Goal: Information Seeking & Learning: Learn about a topic

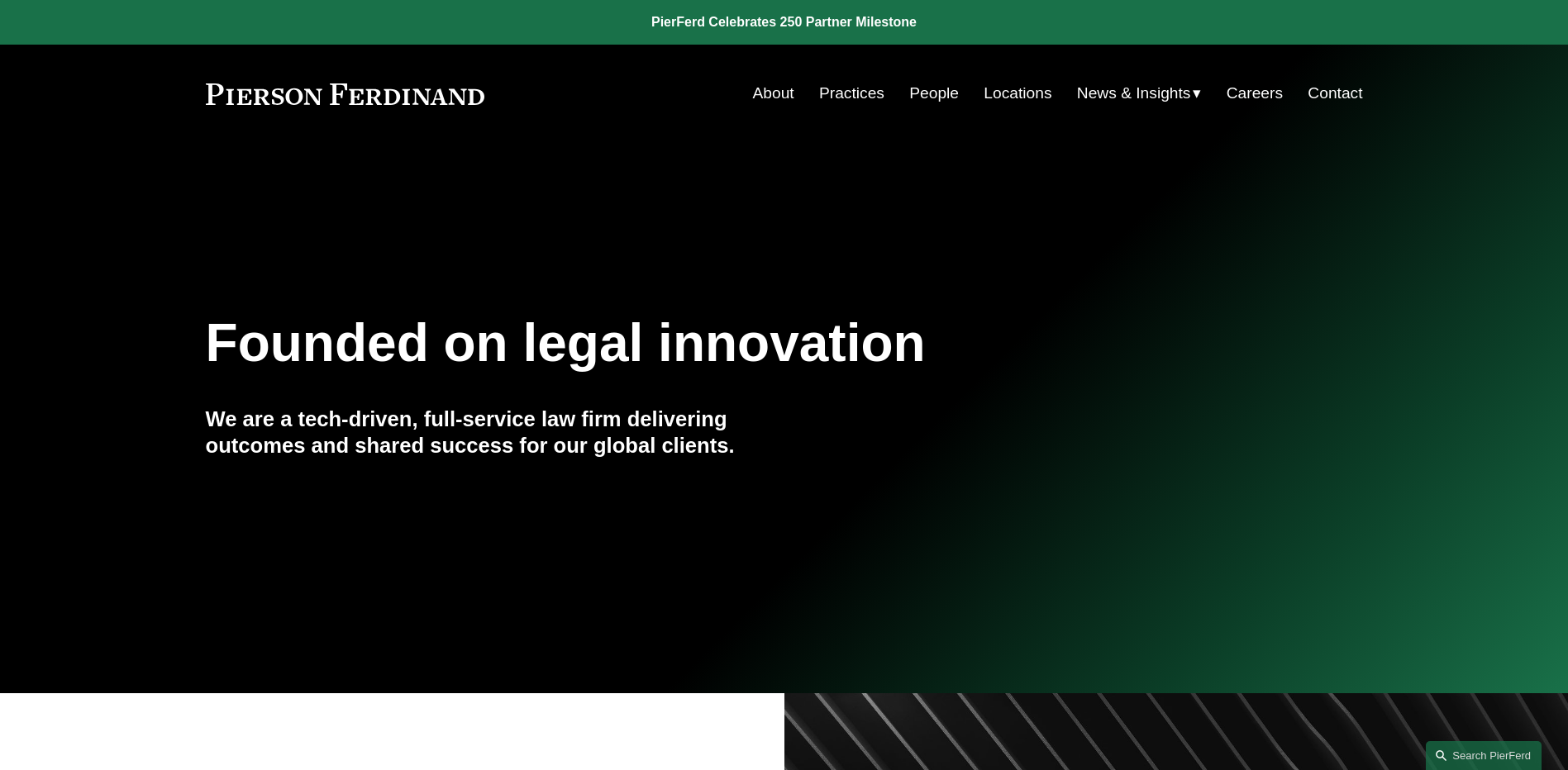
click at [858, 96] on link "Practices" at bounding box center [851, 93] width 65 height 31
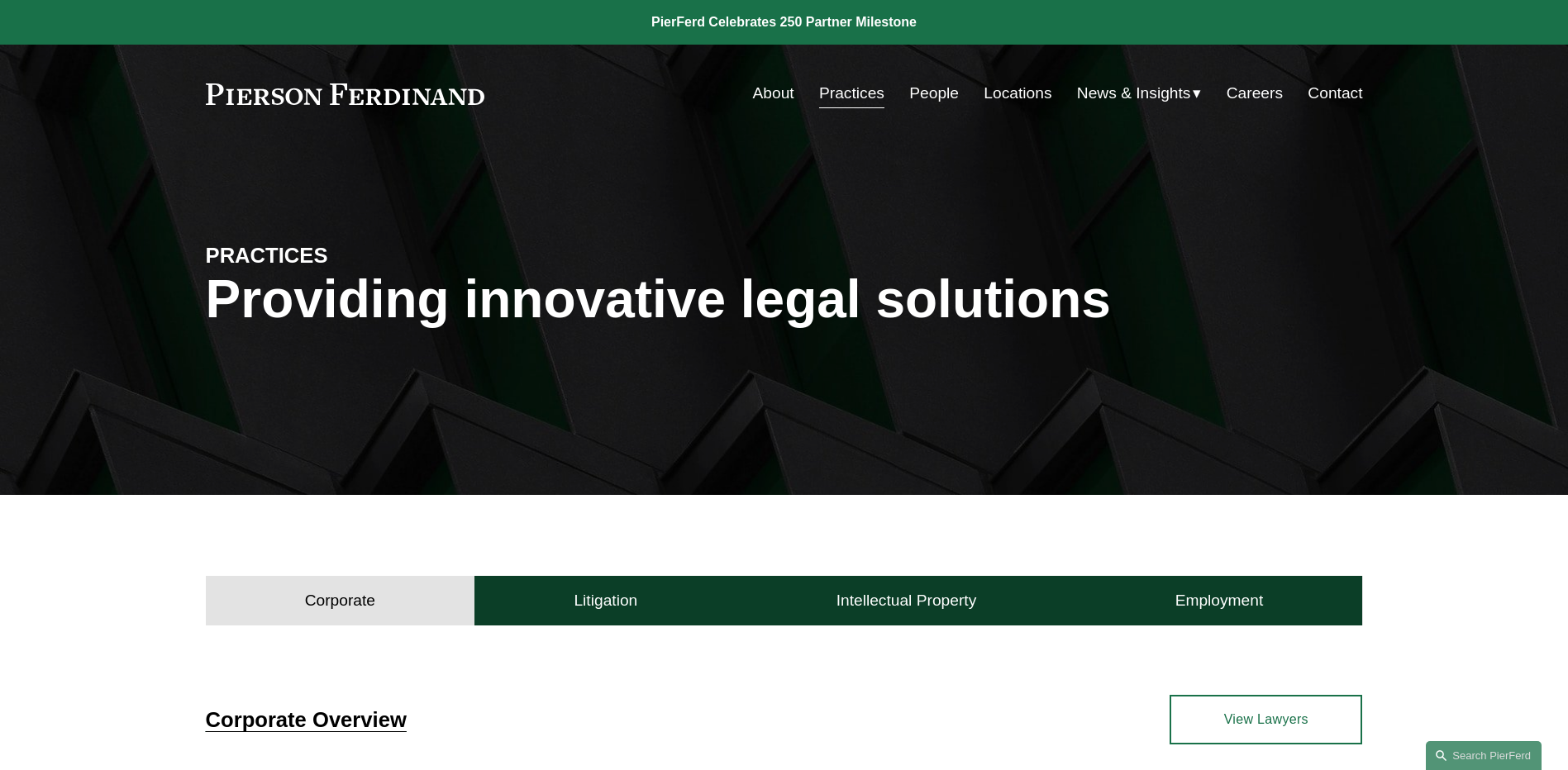
click at [1008, 86] on link "Locations" at bounding box center [1018, 93] width 68 height 31
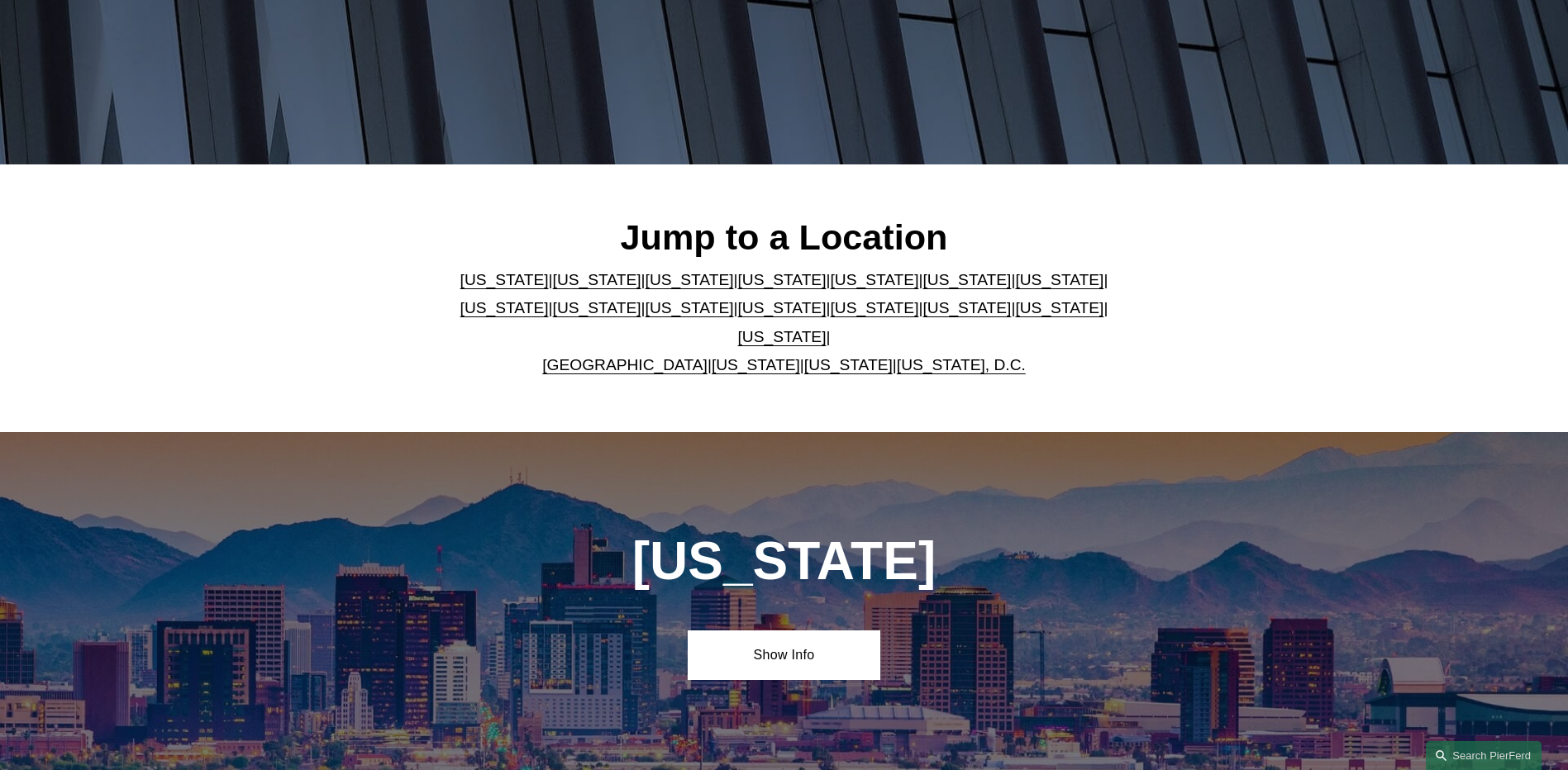
scroll to position [413, 0]
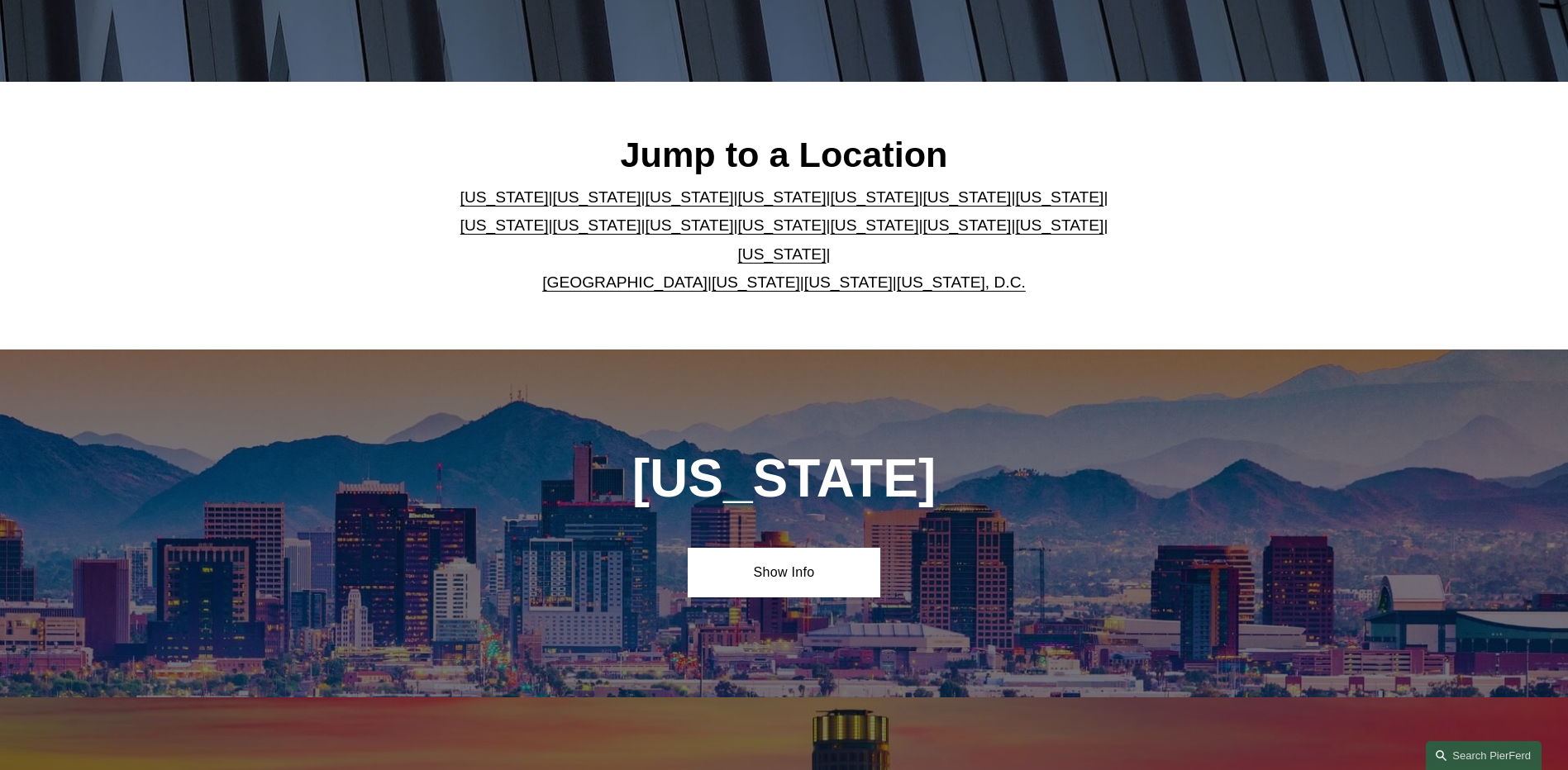
click at [738, 206] on link "[US_STATE]" at bounding box center [782, 197] width 88 height 17
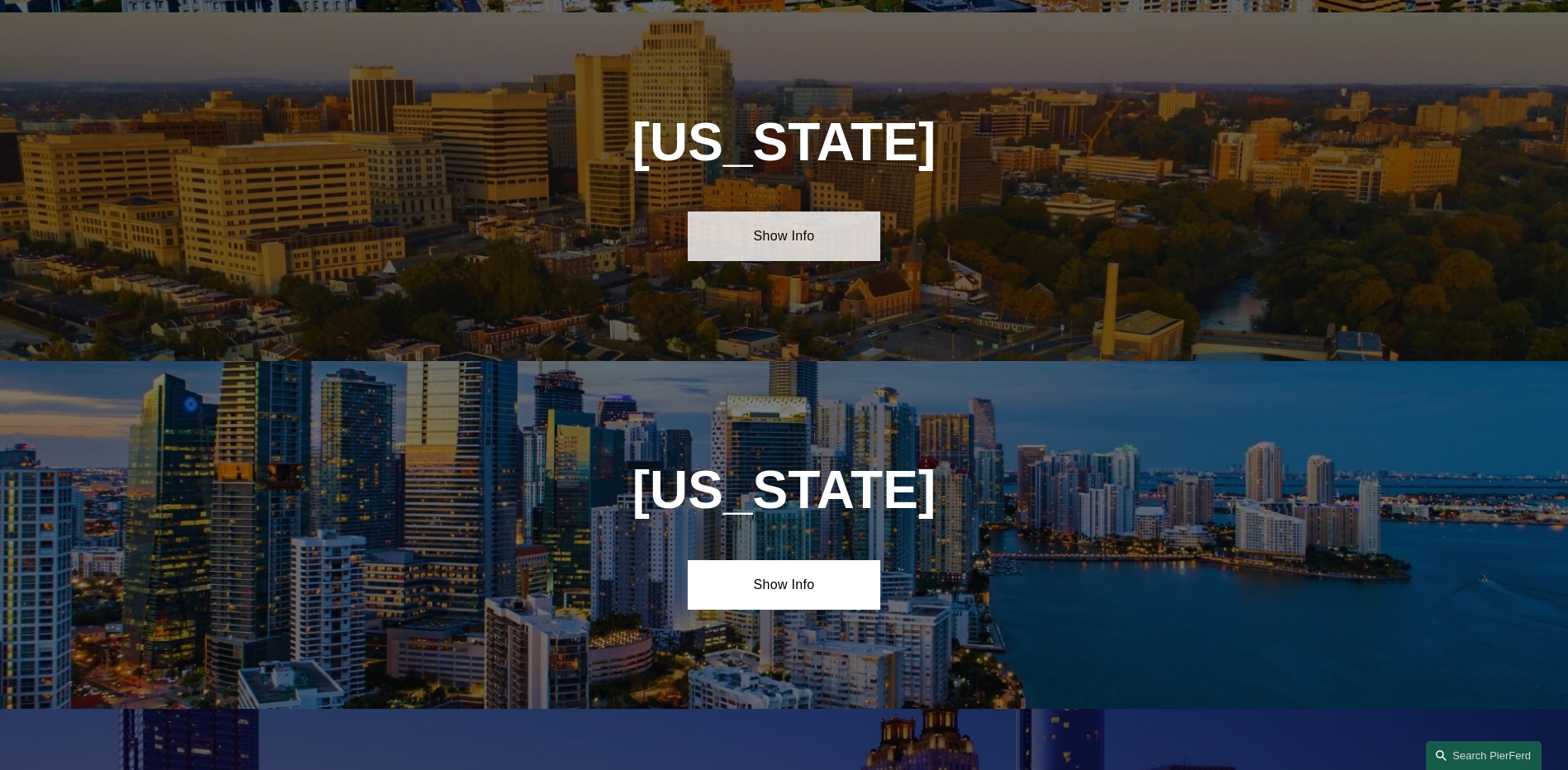
click at [794, 238] on link "Show Info" at bounding box center [784, 236] width 192 height 49
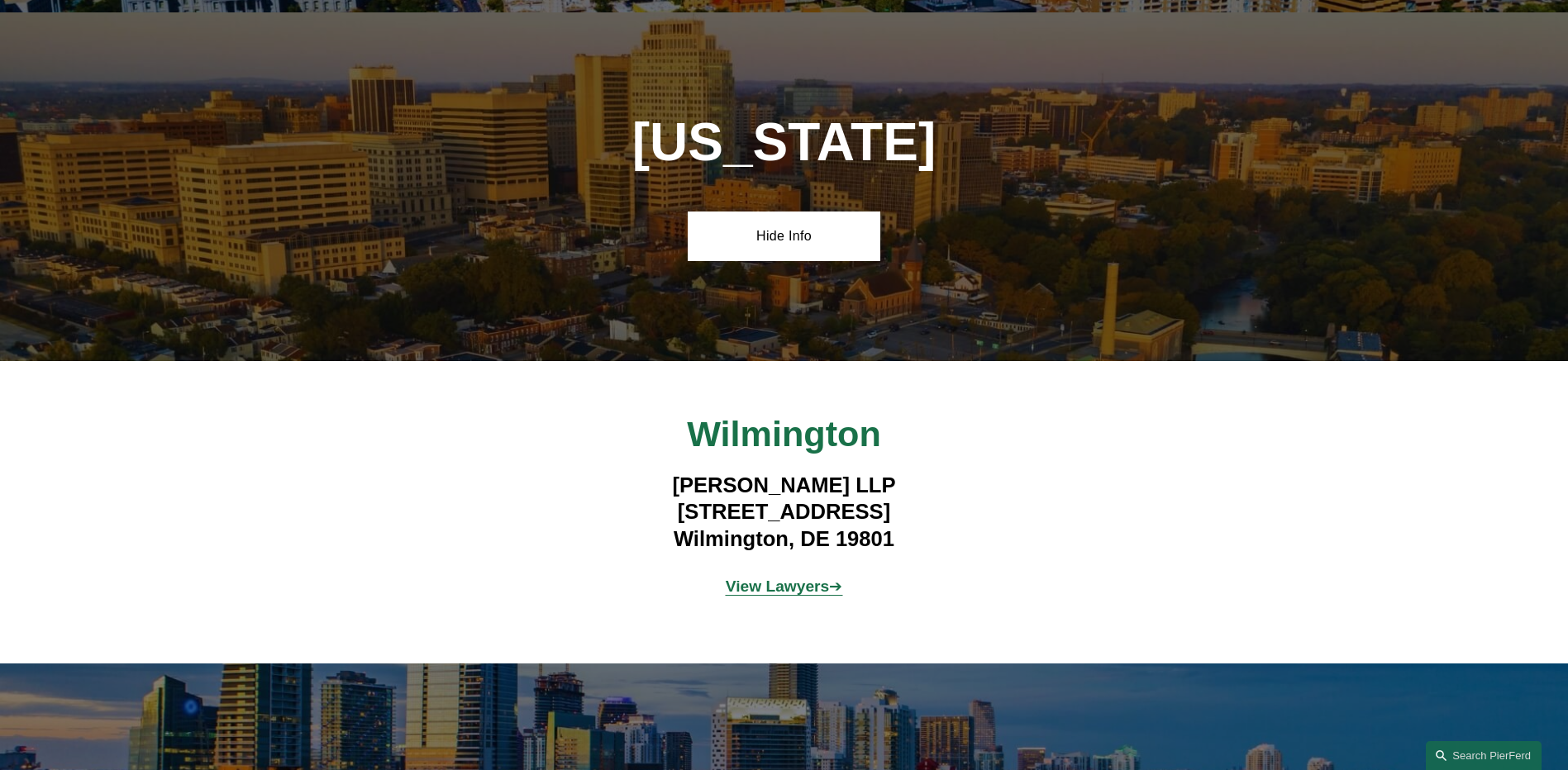
click at [806, 577] on strong "View Lawyers" at bounding box center [777, 586] width 104 height 17
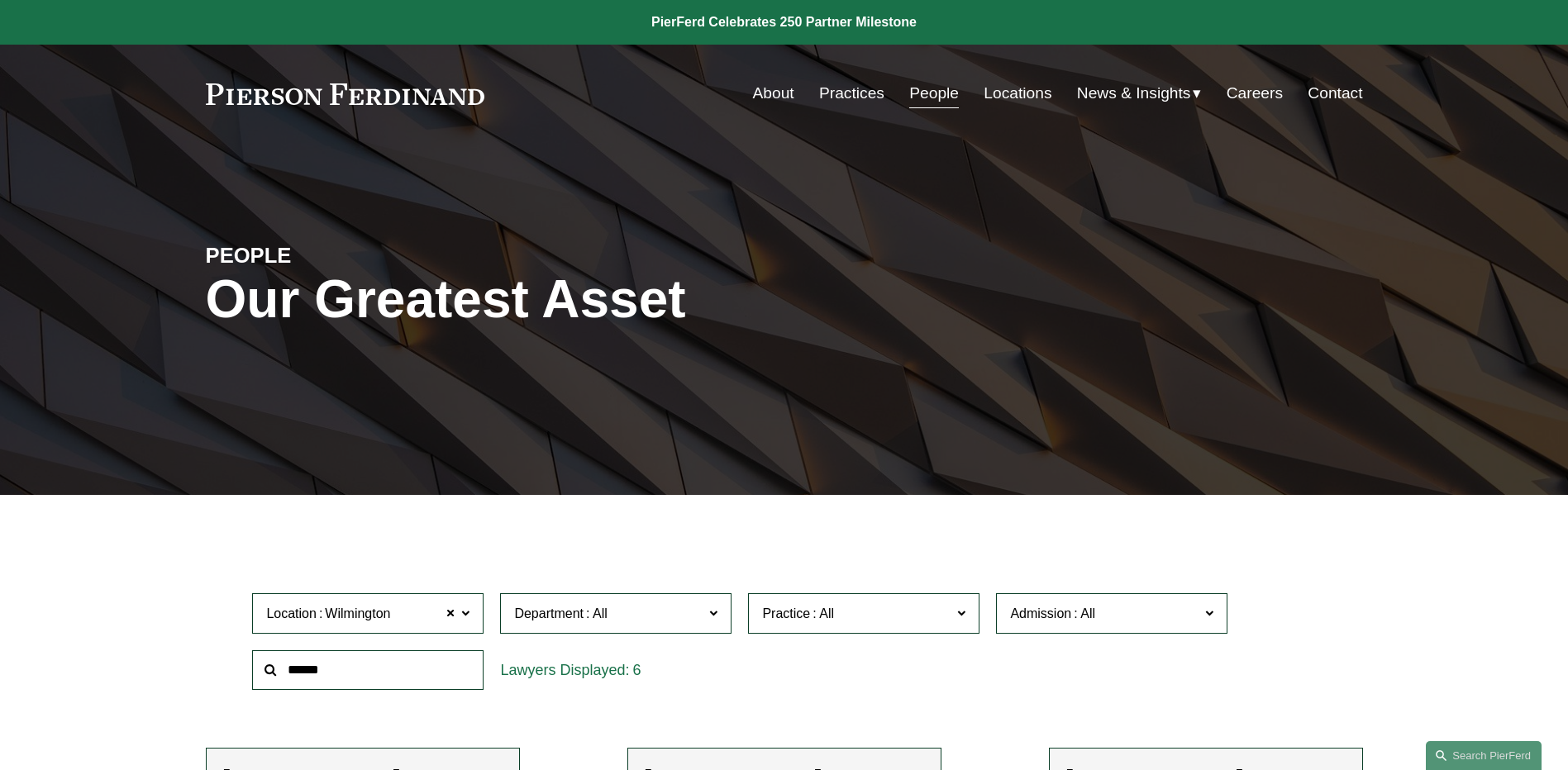
click at [1107, 99] on span "News & Insights" at bounding box center [1133, 93] width 114 height 29
click at [0, 0] on span "News" at bounding box center [0, 0] width 0 height 0
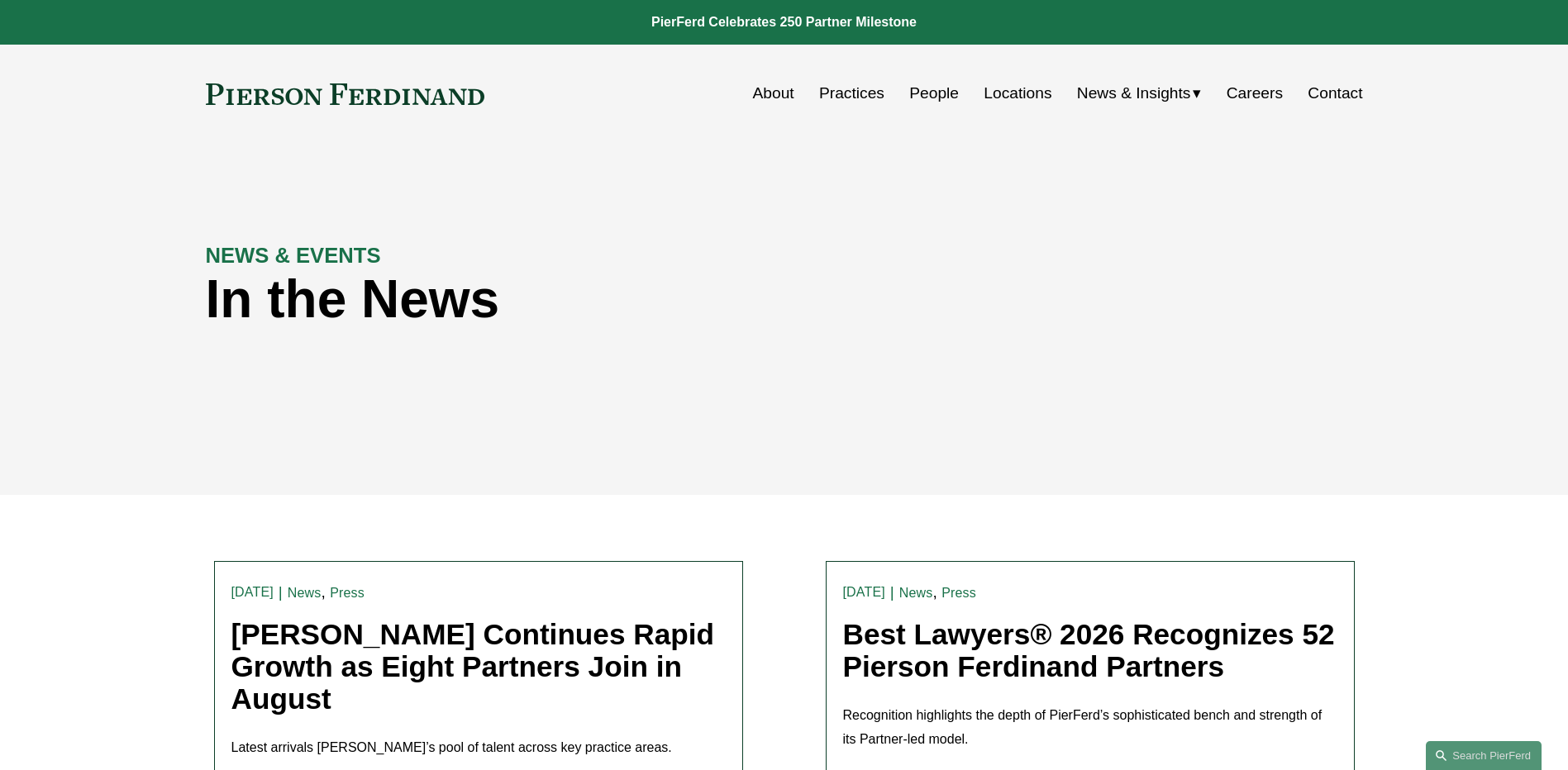
click at [0, 0] on span "News" at bounding box center [0, 0] width 0 height 0
click at [0, 0] on span "Insights" at bounding box center [0, 0] width 0 height 0
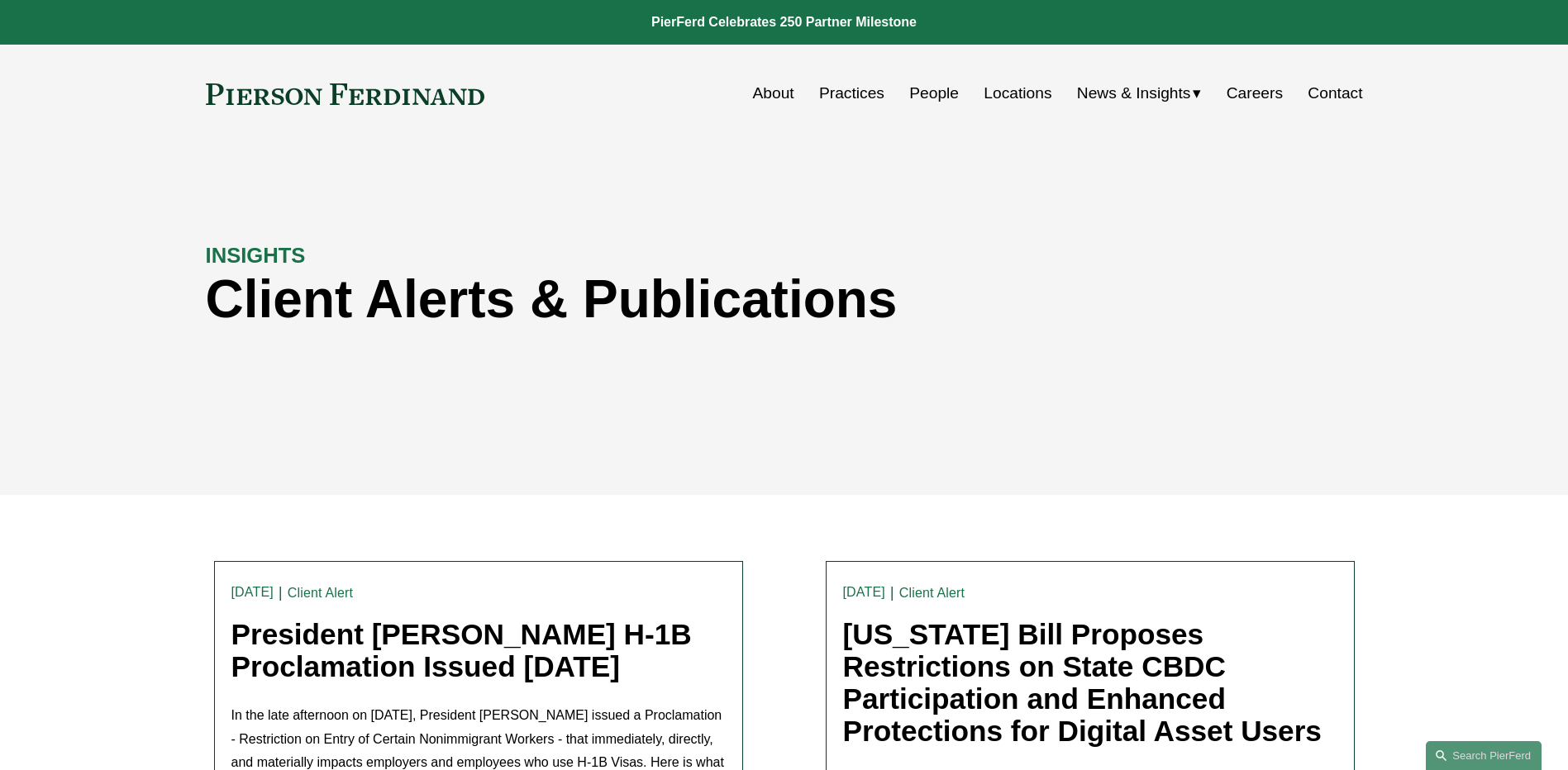
click at [1258, 99] on link "Careers" at bounding box center [1254, 93] width 56 height 31
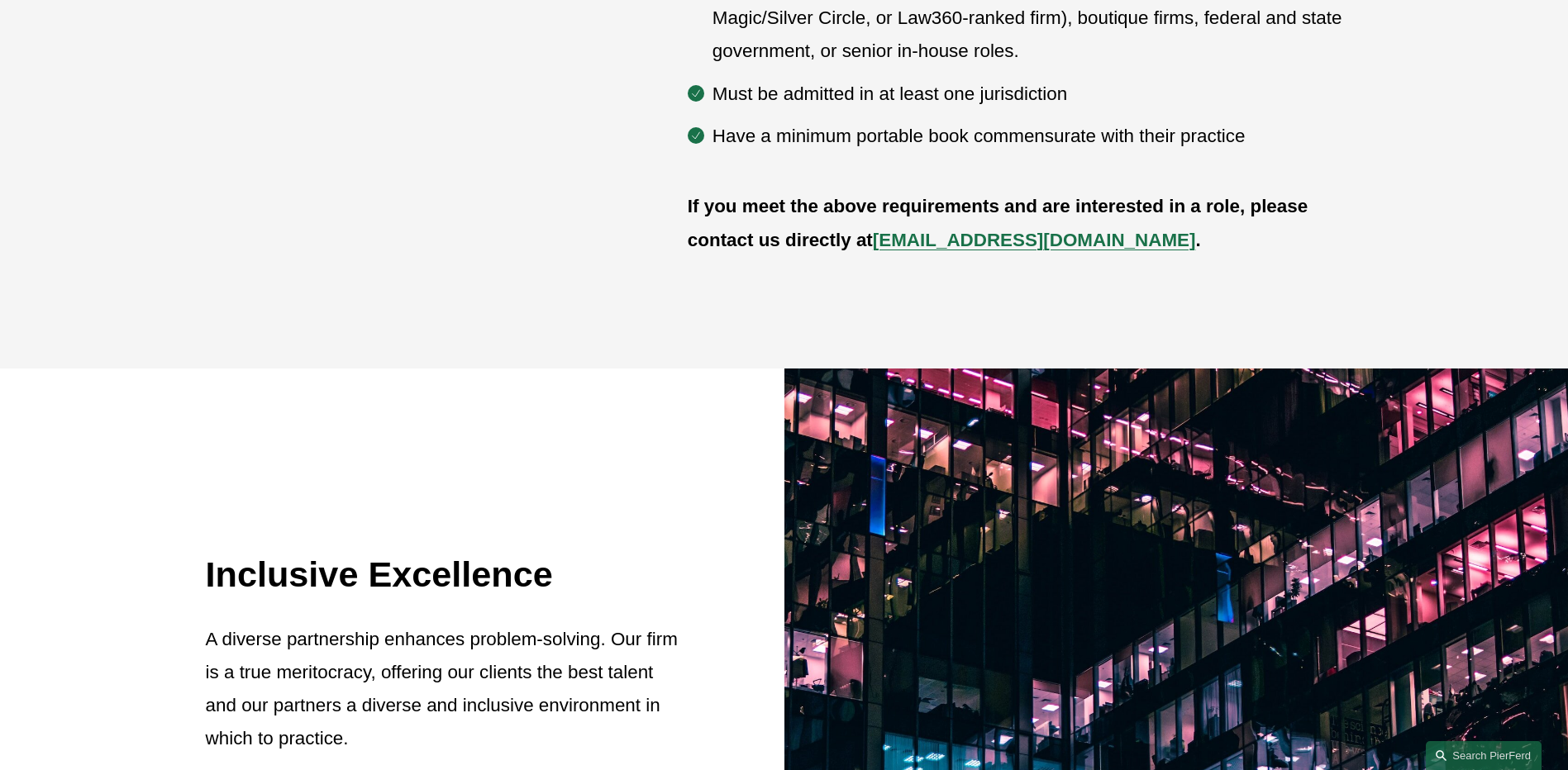
scroll to position [1735, 0]
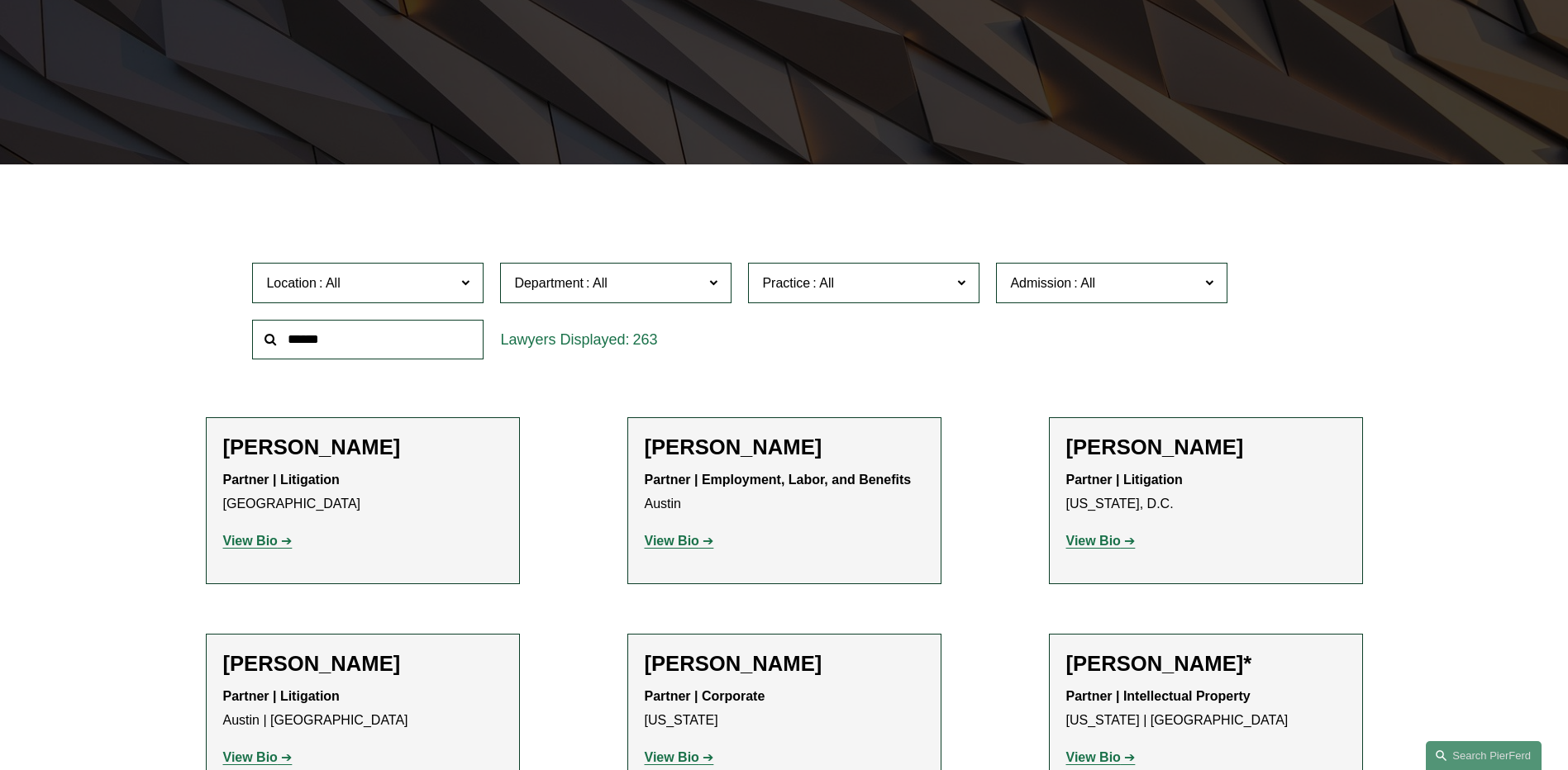
scroll to position [248, 0]
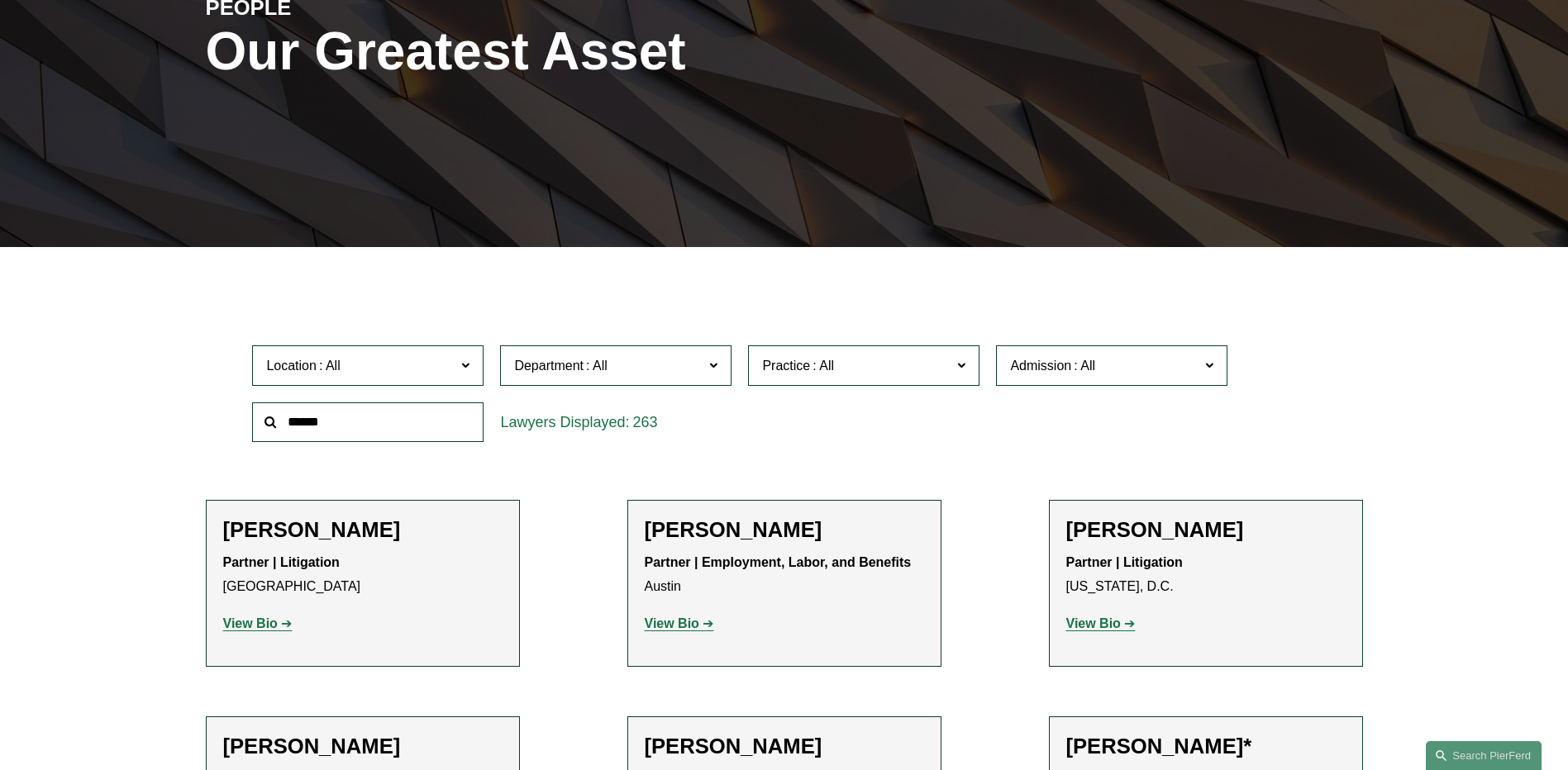
click at [363, 433] on input "text" at bounding box center [367, 422] width 231 height 41
type input "****"
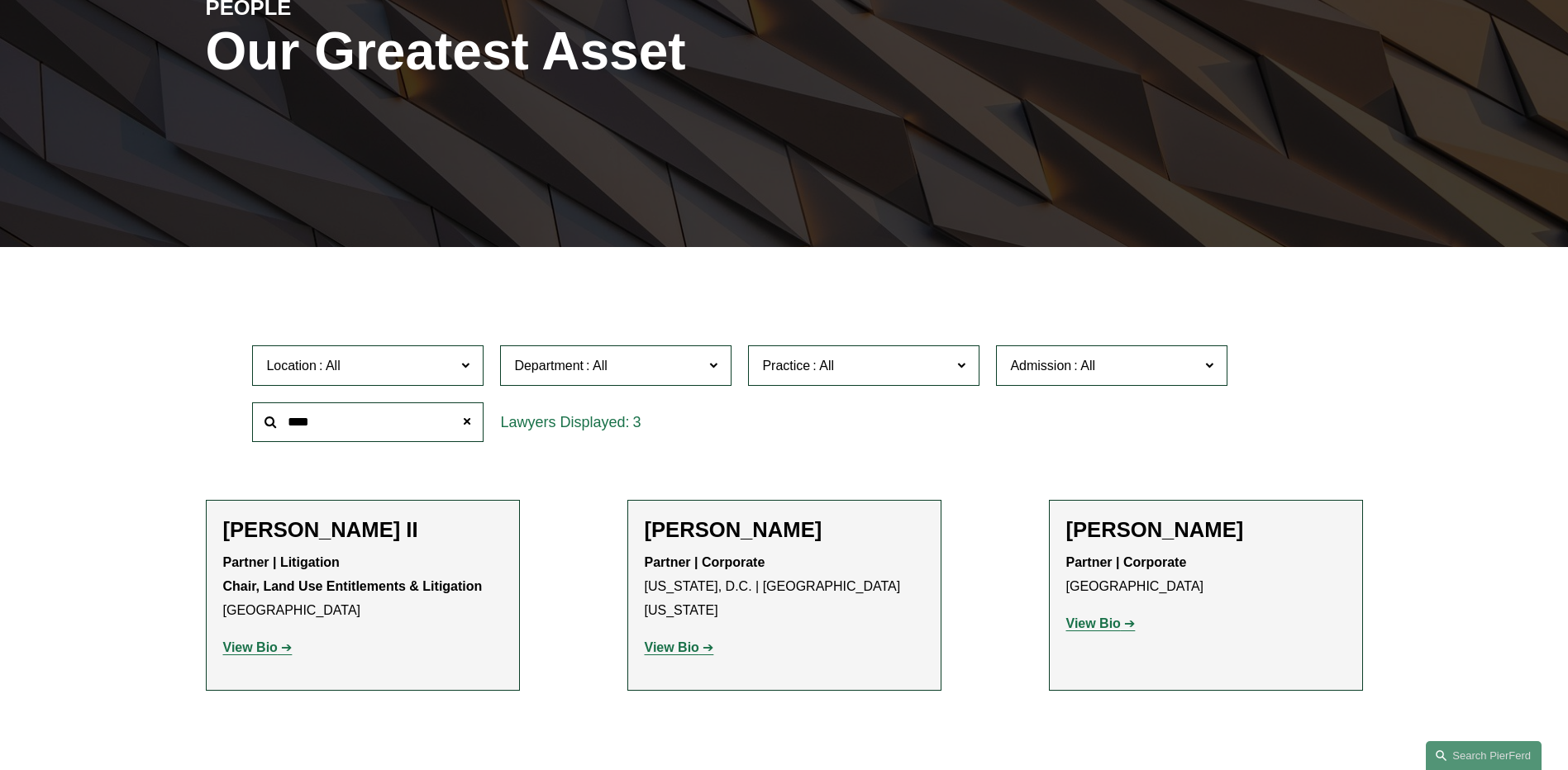
scroll to position [331, 0]
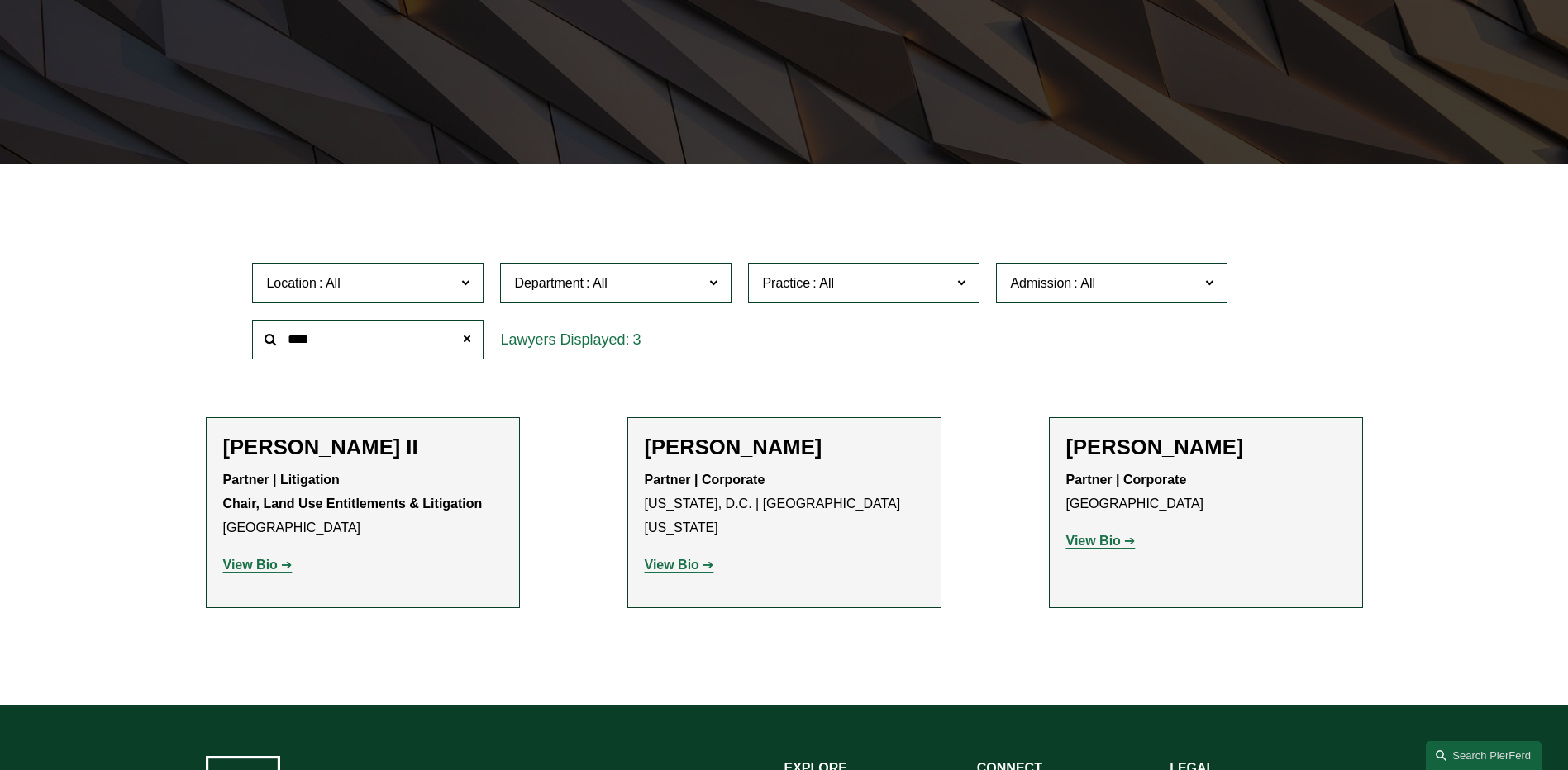
click at [1090, 545] on strong "View Bio" at bounding box center [1094, 541] width 54 height 14
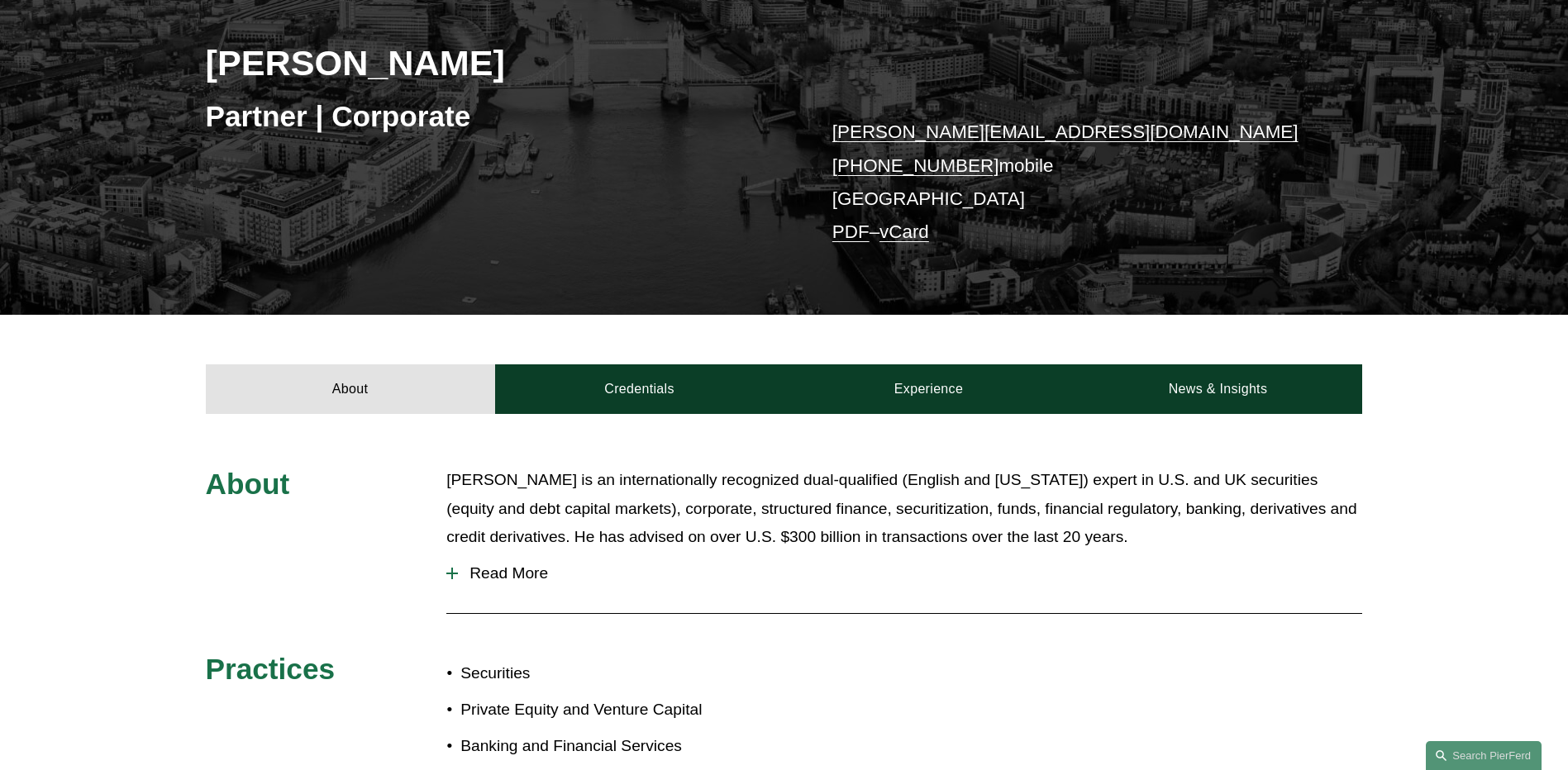
scroll to position [331, 0]
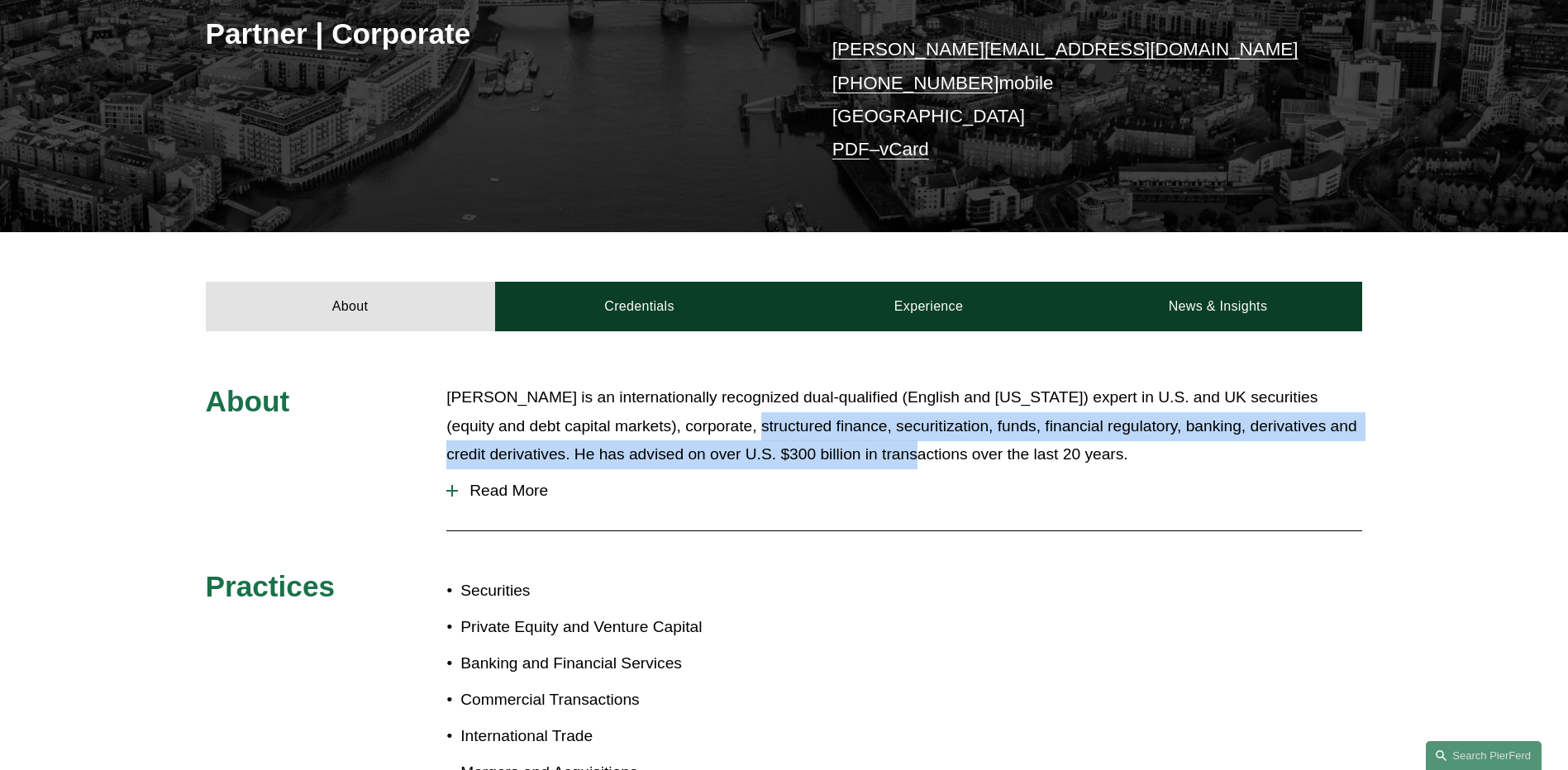
drag, startPoint x: 698, startPoint y: 426, endPoint x: 896, endPoint y: 456, distance: 200.3
click at [896, 456] on p "Paul-Michael is an internationally recognized dual-qualified (English and New Y…" at bounding box center [904, 426] width 916 height 86
click at [520, 491] on span "Read More" at bounding box center [909, 490] width 904 height 18
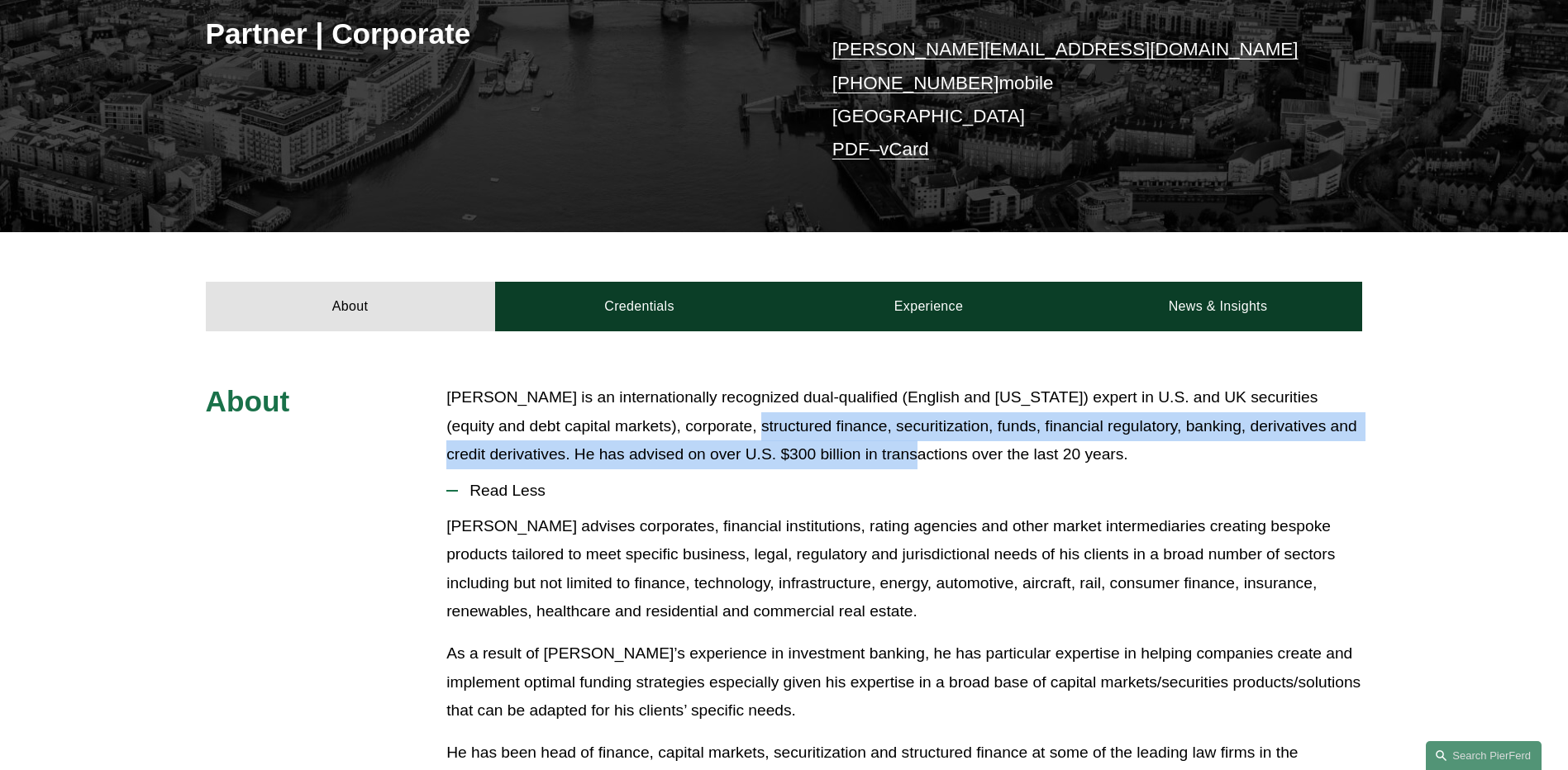
scroll to position [578, 0]
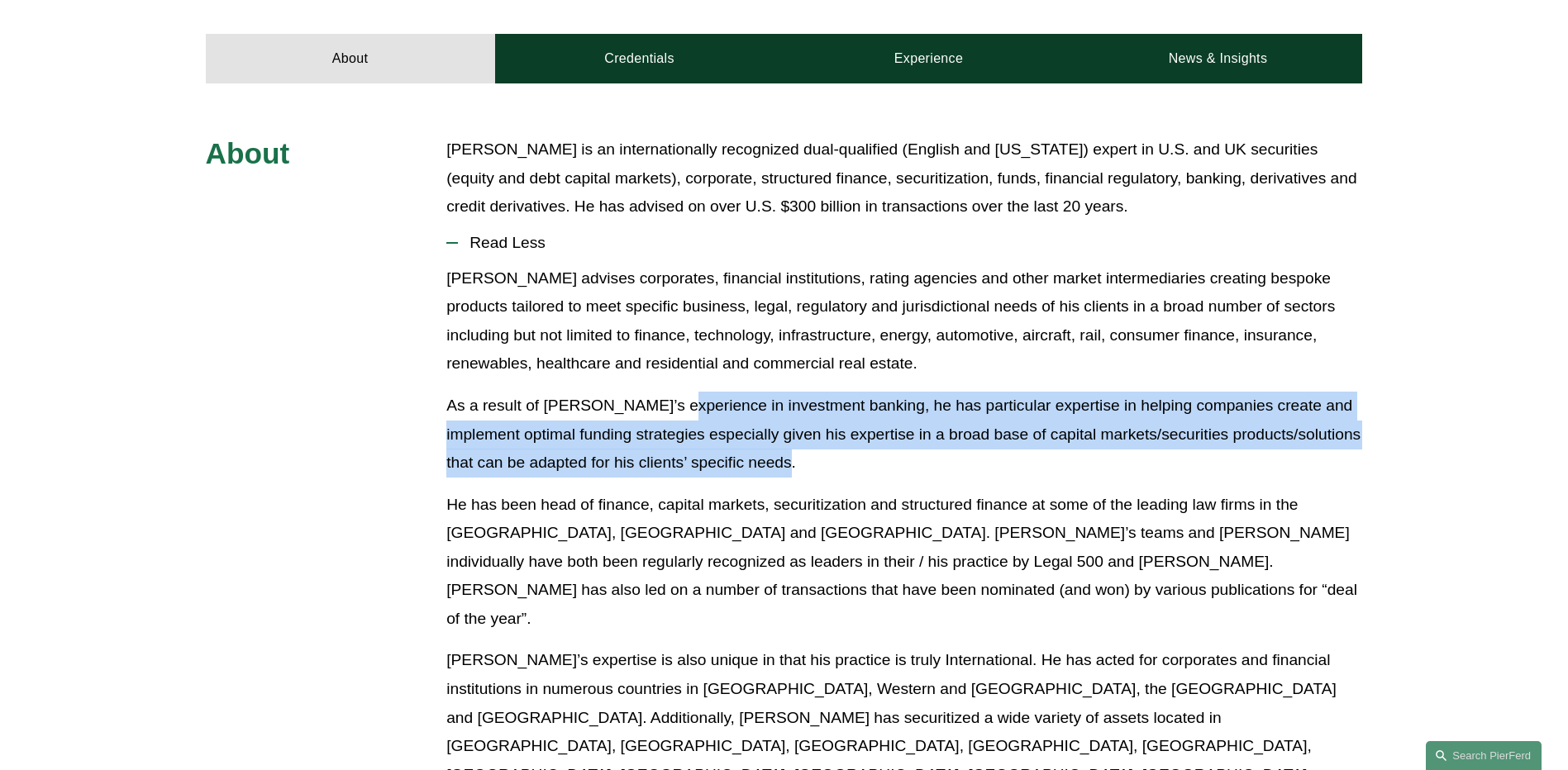
drag, startPoint x: 775, startPoint y: 406, endPoint x: 852, endPoint y: 455, distance: 91.3
click at [852, 455] on p "As a result of Paul-Michael’s experience in investment banking, he has particul…" at bounding box center [904, 434] width 916 height 86
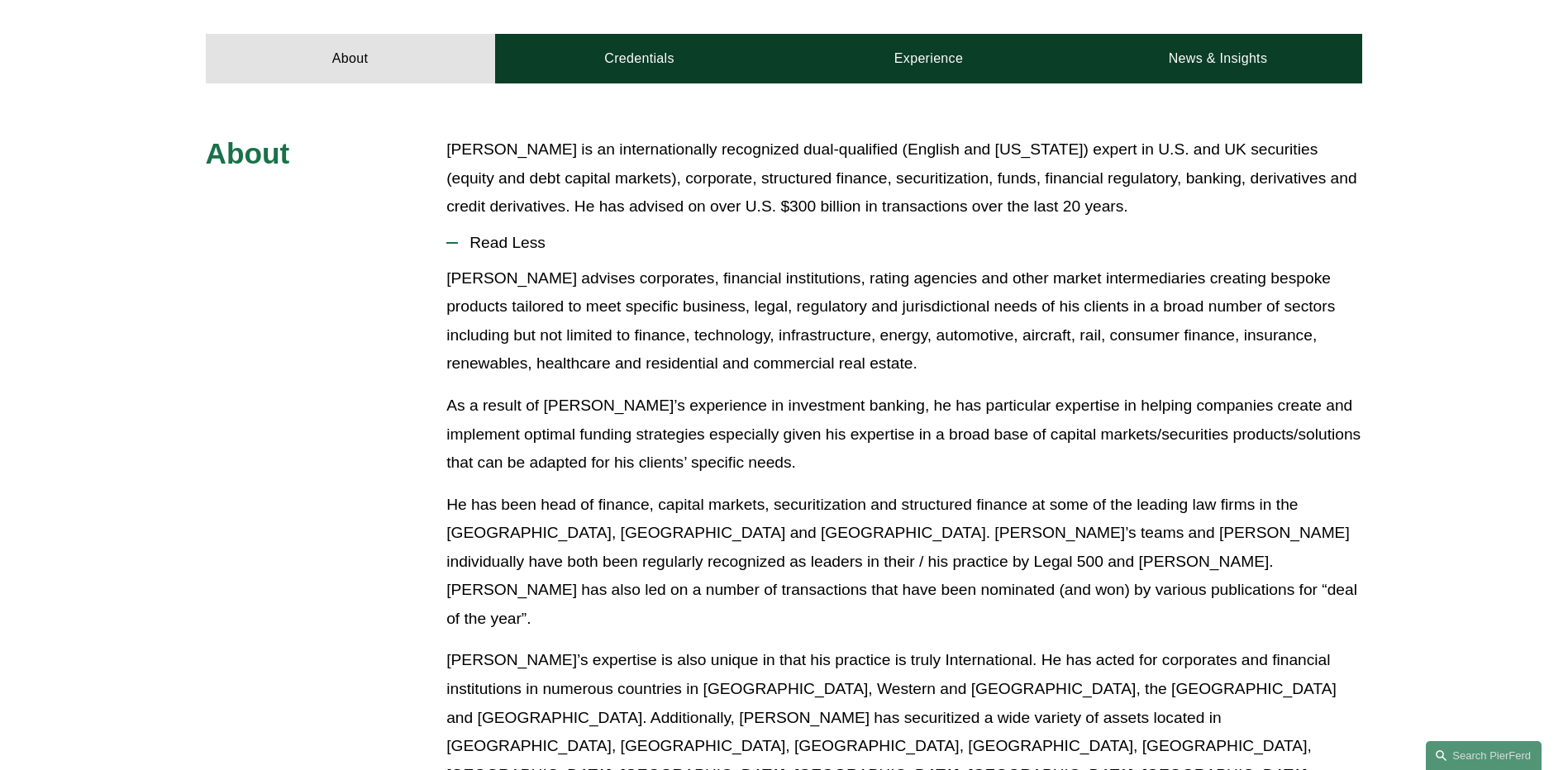
click at [580, 512] on p "He has been head of finance, capital markets, securitization and structured fin…" at bounding box center [904, 562] width 916 height 143
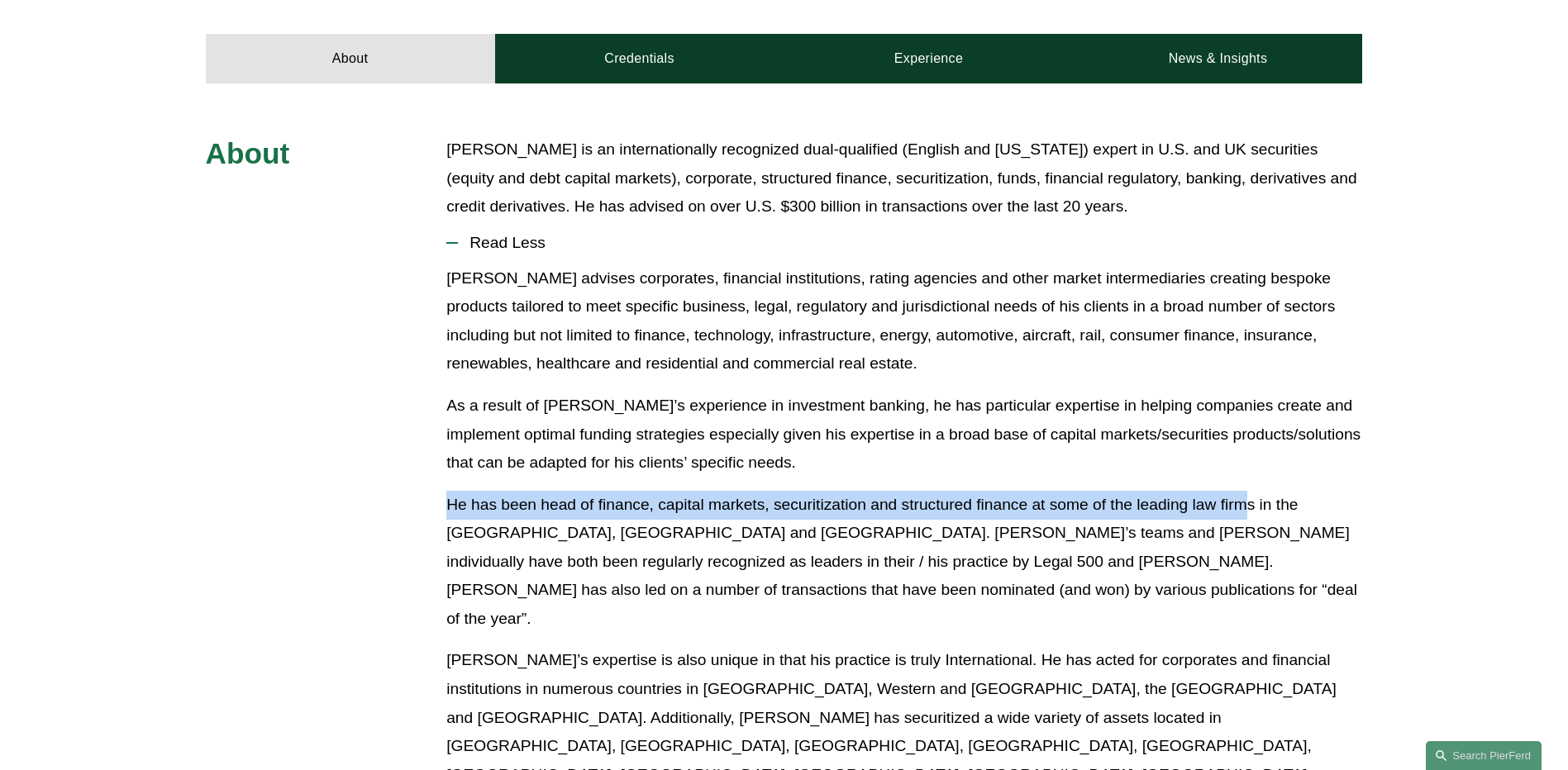
drag, startPoint x: 400, startPoint y: 504, endPoint x: 1246, endPoint y: 513, distance: 846.0
click at [1246, 513] on div "About Paul-Michael is an internationally recognized dual-qualified (English and…" at bounding box center [784, 707] width 1568 height 1145
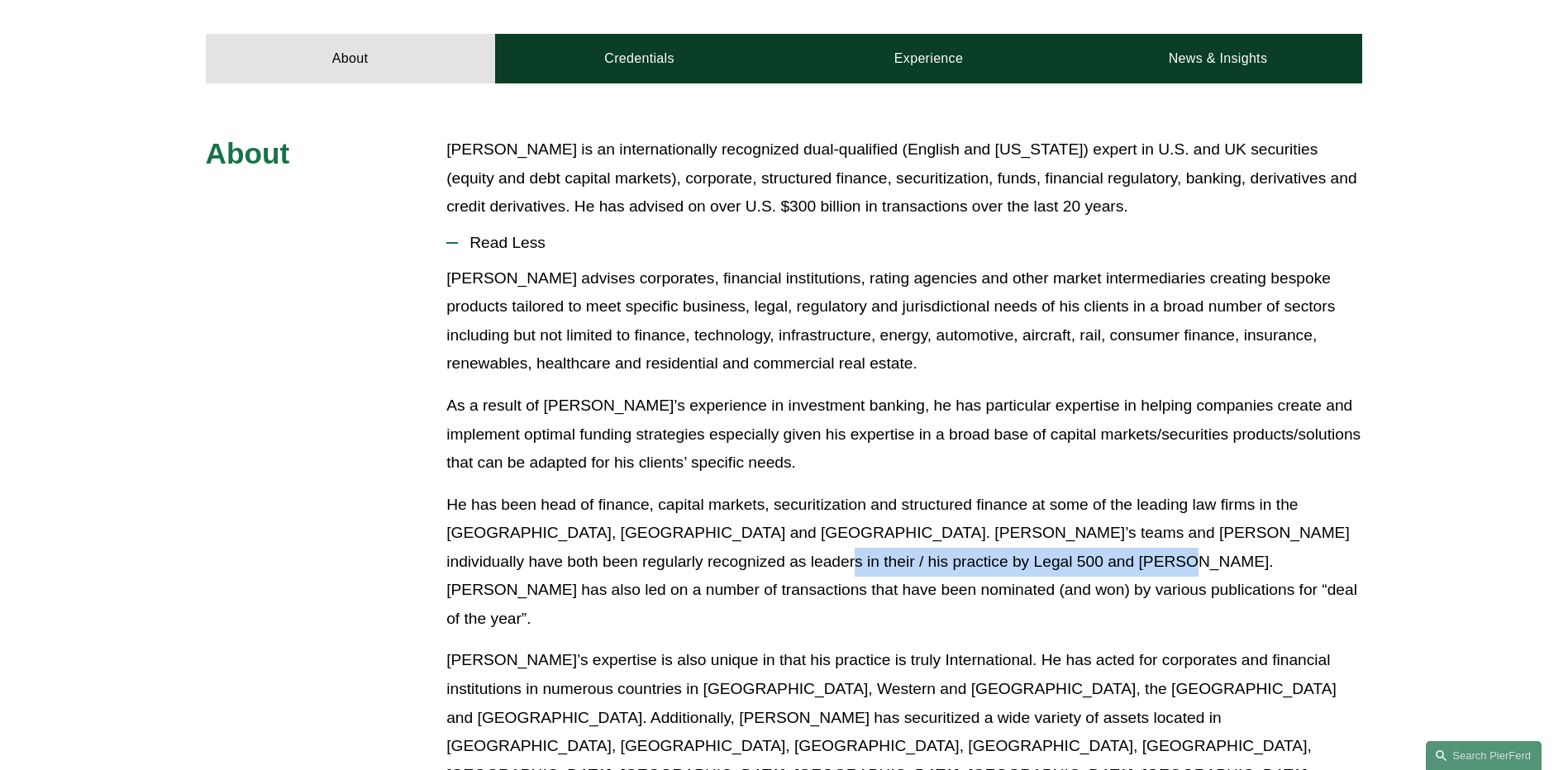
drag, startPoint x: 606, startPoint y: 563, endPoint x: 969, endPoint y: 574, distance: 363.2
click at [969, 574] on p "He has been head of finance, capital markets, securitization and structured fin…" at bounding box center [904, 562] width 916 height 143
drag, startPoint x: 969, startPoint y: 574, endPoint x: 971, endPoint y: 606, distance: 32.1
click at [971, 606] on div "Paul-Michael advises corporates, financial institutions, rating agencies and ot…" at bounding box center [904, 610] width 916 height 693
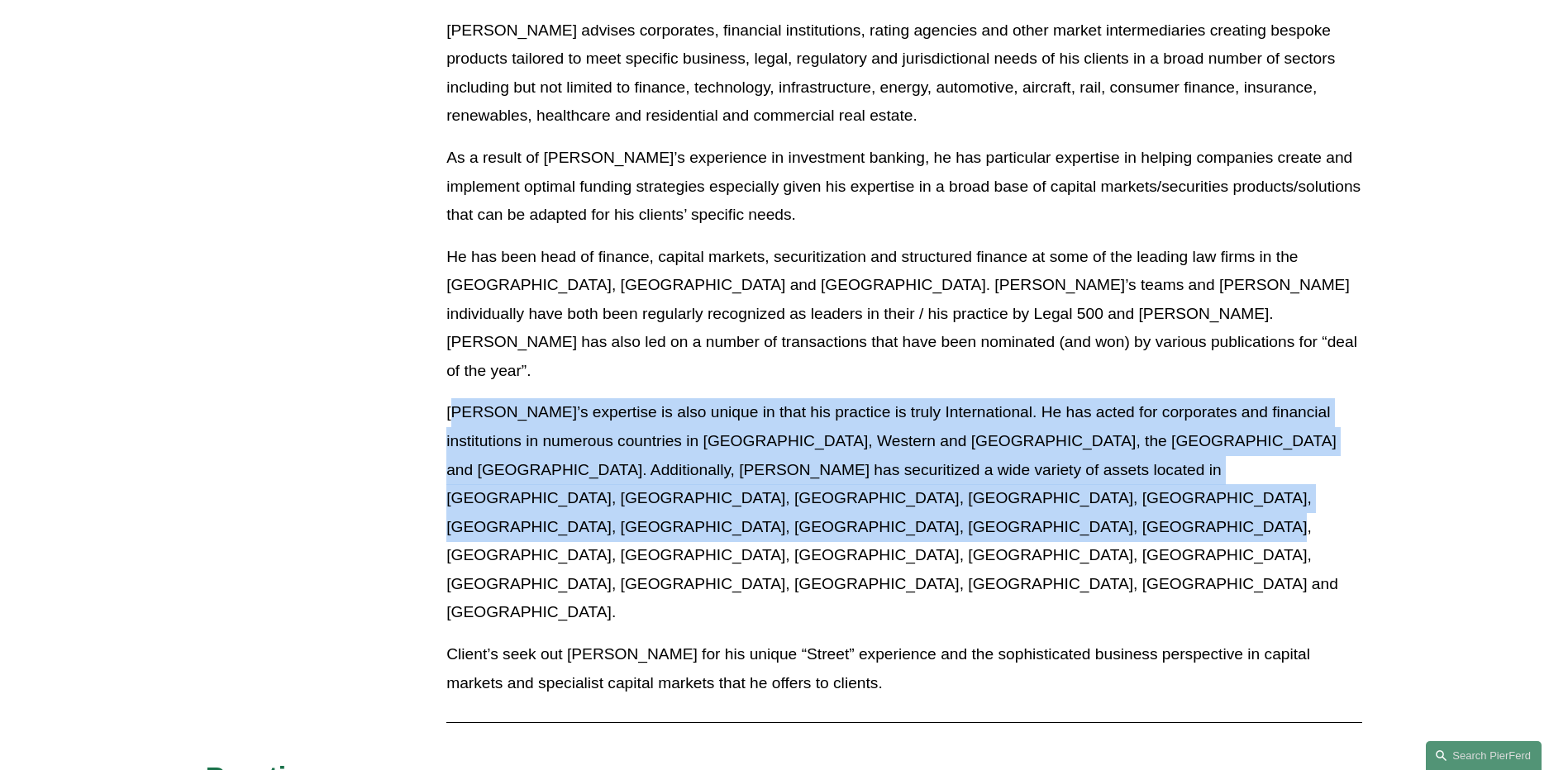
drag, startPoint x: 453, startPoint y: 382, endPoint x: 914, endPoint y: 511, distance: 478.7
click at [914, 511] on p "Paul-Michael’s expertise is also unique in that his practice is truly Internati…" at bounding box center [904, 512] width 916 height 229
click at [755, 504] on p "Paul-Michael’s expertise is also unique in that his practice is truly Internati…" at bounding box center [904, 512] width 916 height 229
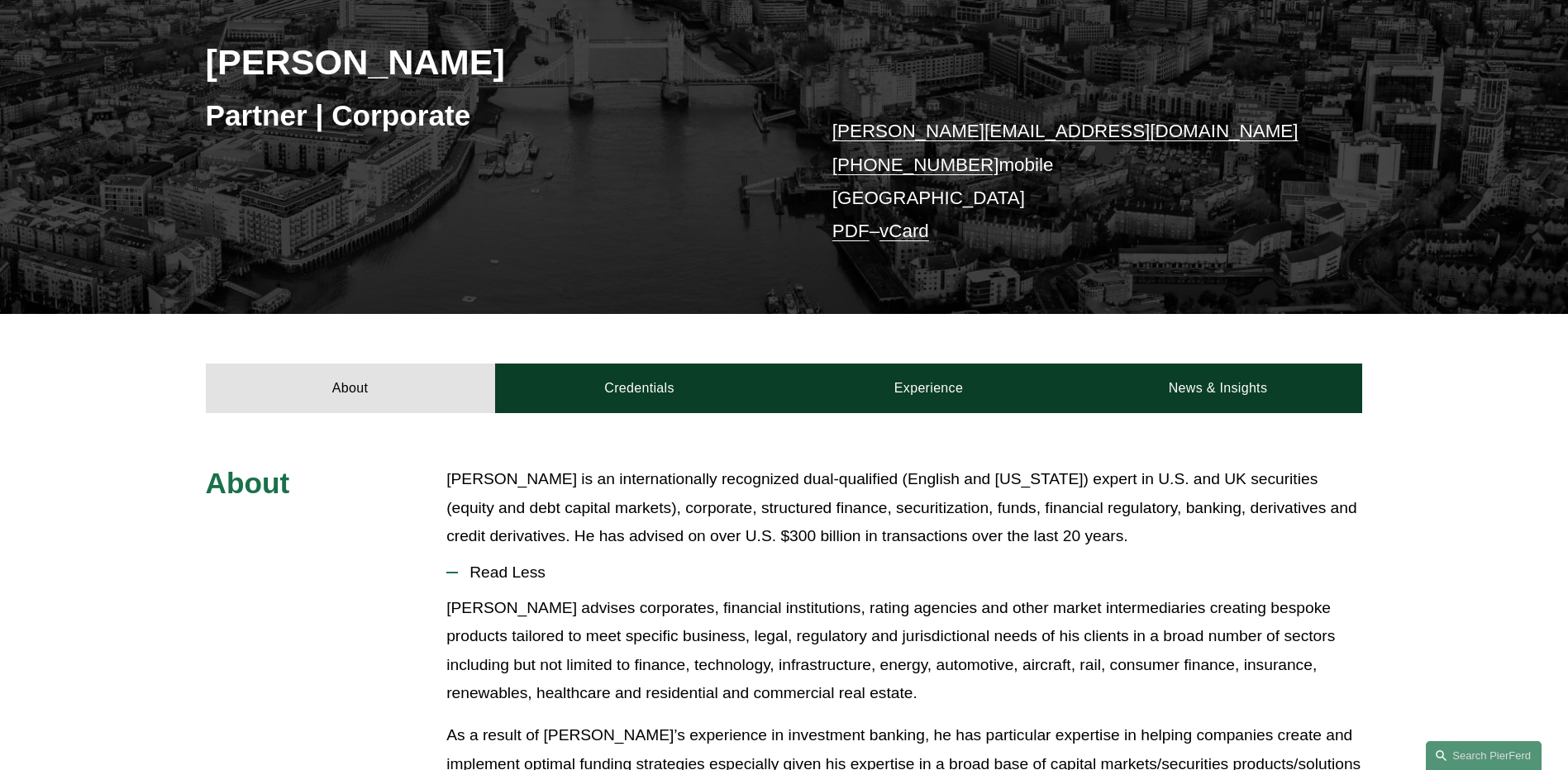
scroll to position [0, 0]
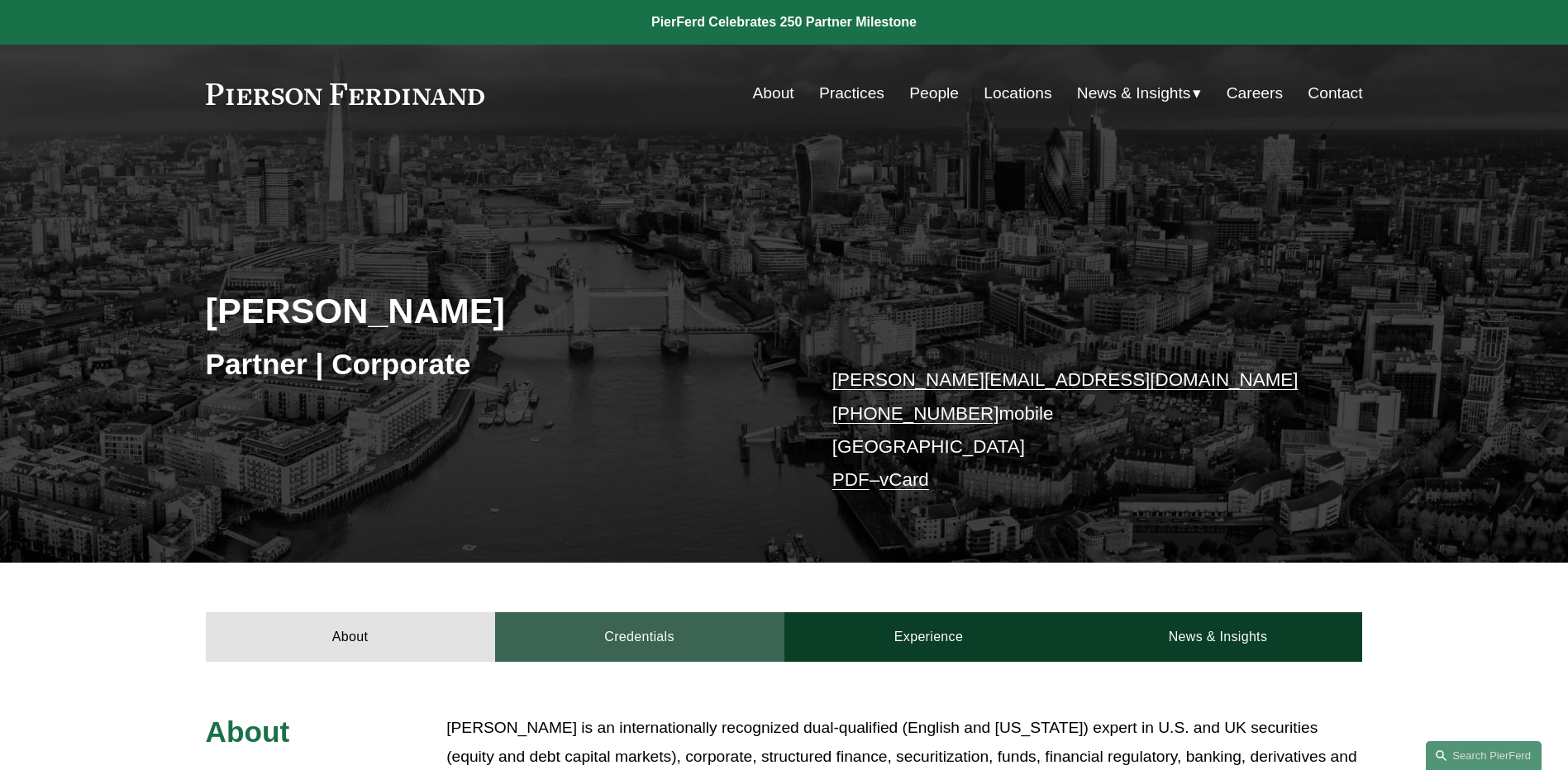
click at [631, 634] on link "Credentials" at bounding box center [639, 637] width 289 height 49
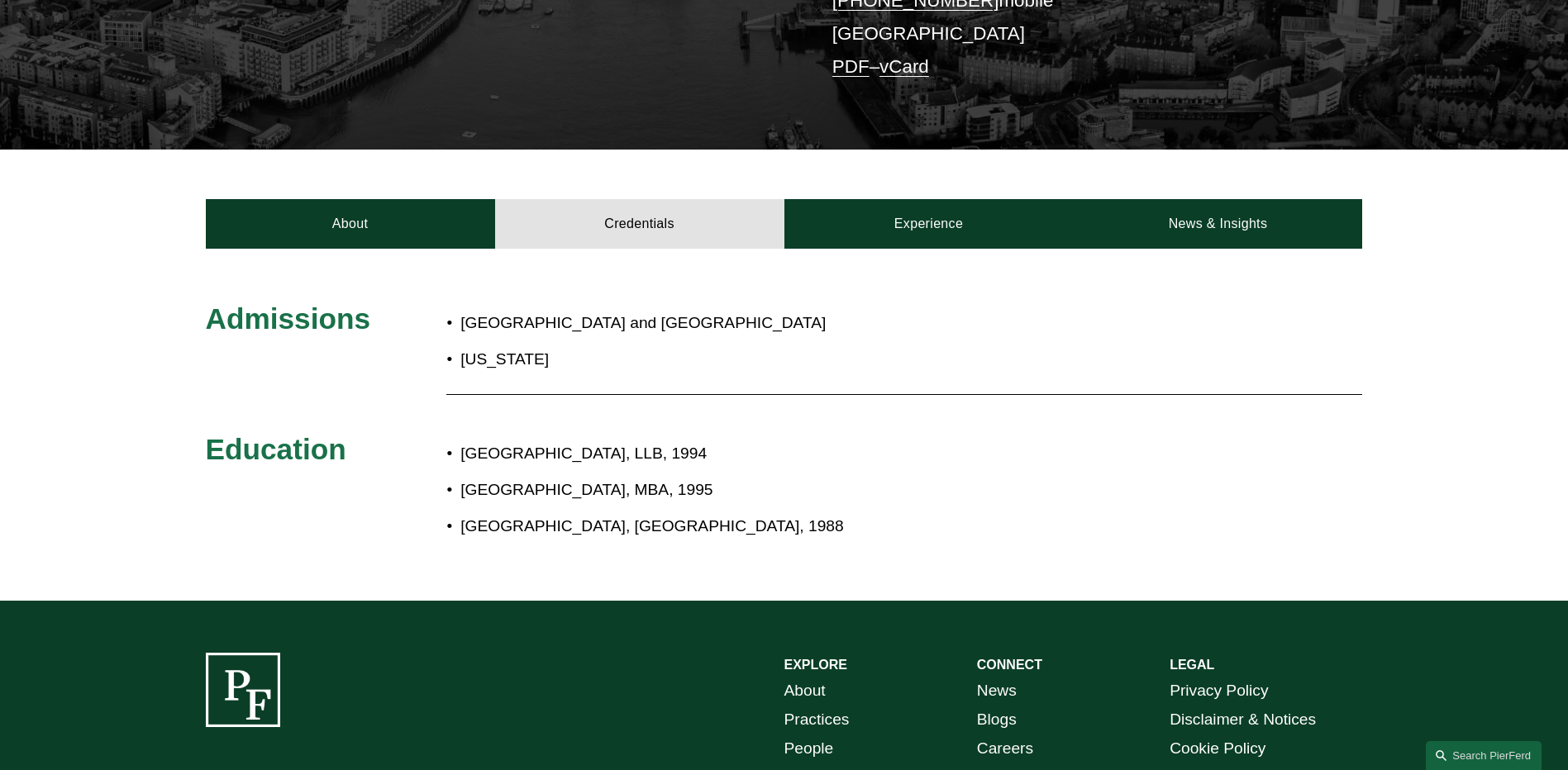
scroll to position [331, 0]
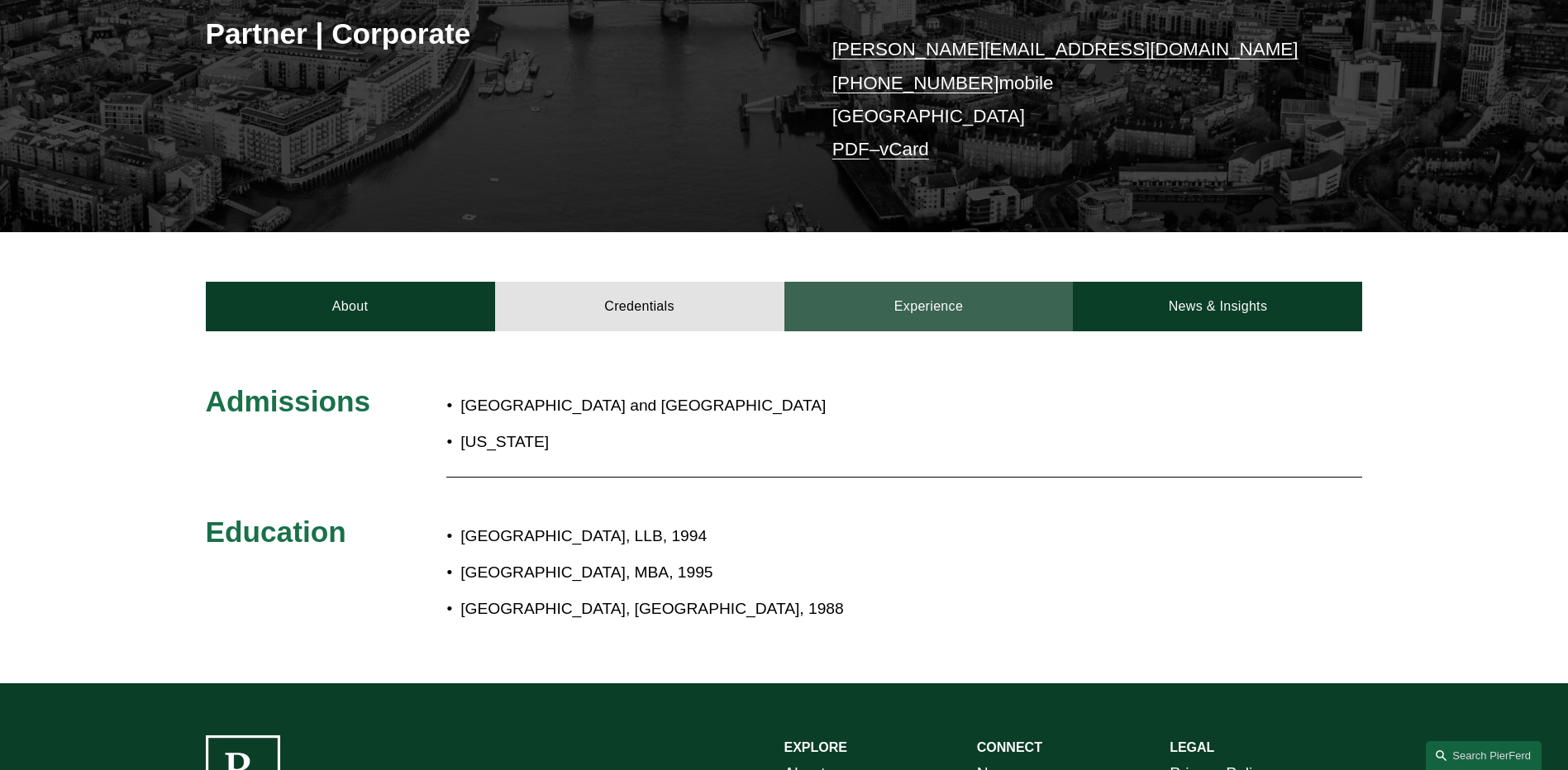
click at [957, 309] on link "Experience" at bounding box center [929, 306] width 289 height 49
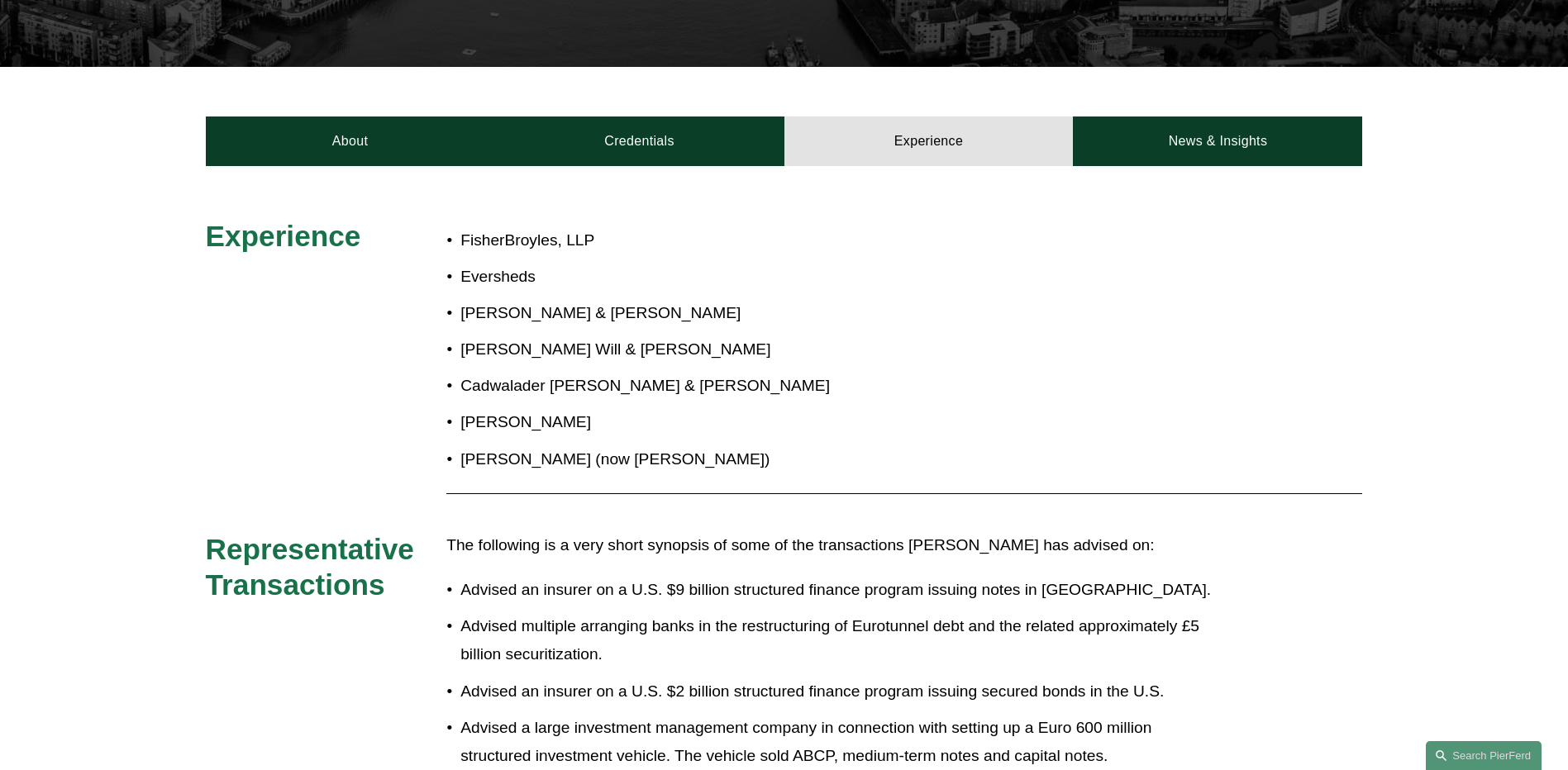
scroll to position [661, 0]
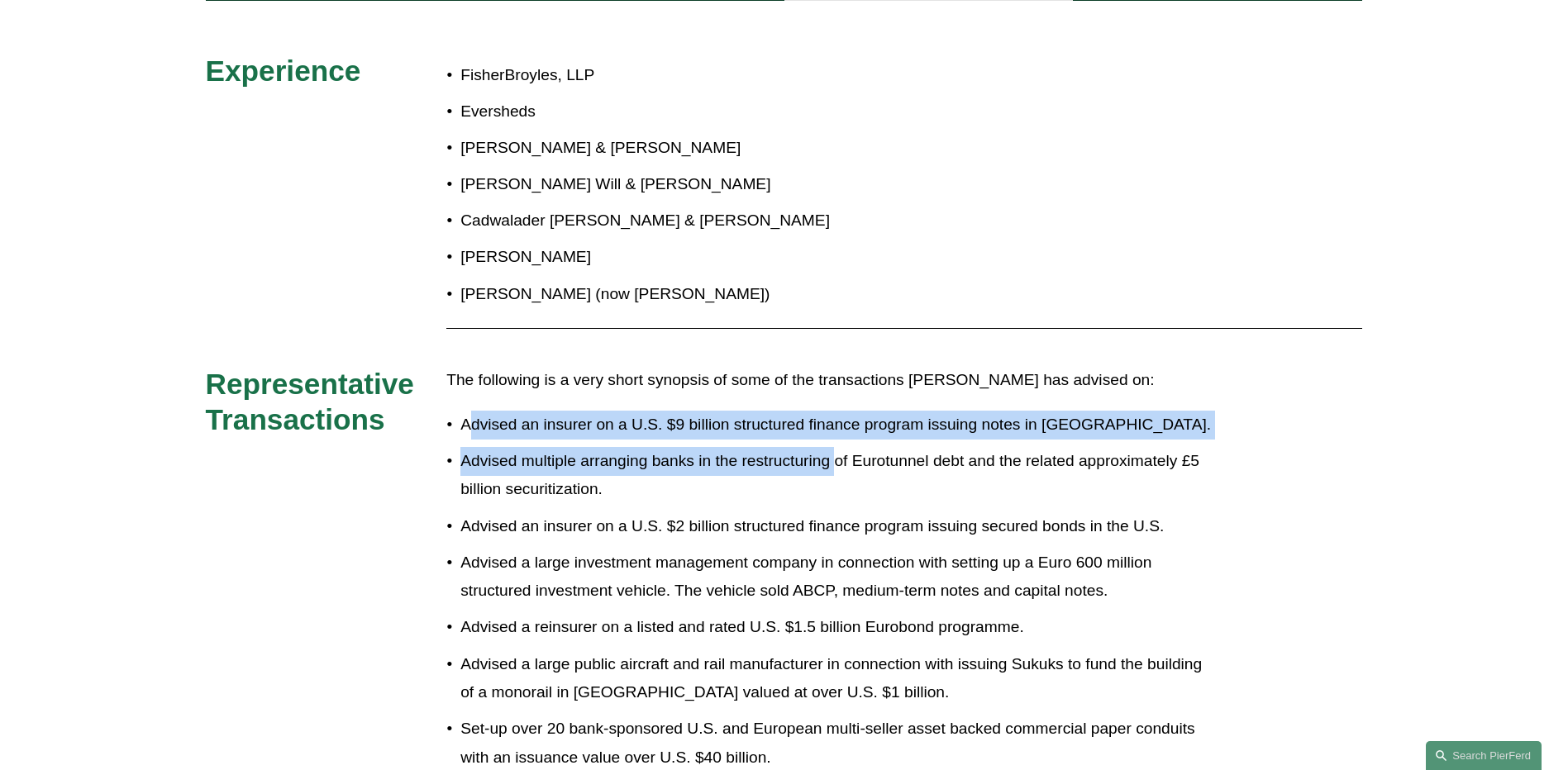
drag, startPoint x: 537, startPoint y: 432, endPoint x: 833, endPoint y: 450, distance: 296.5
click at [676, 471] on p "Advised multiple arranging banks in the restructuring of Eurotunnel debt and th…" at bounding box center [838, 475] width 757 height 57
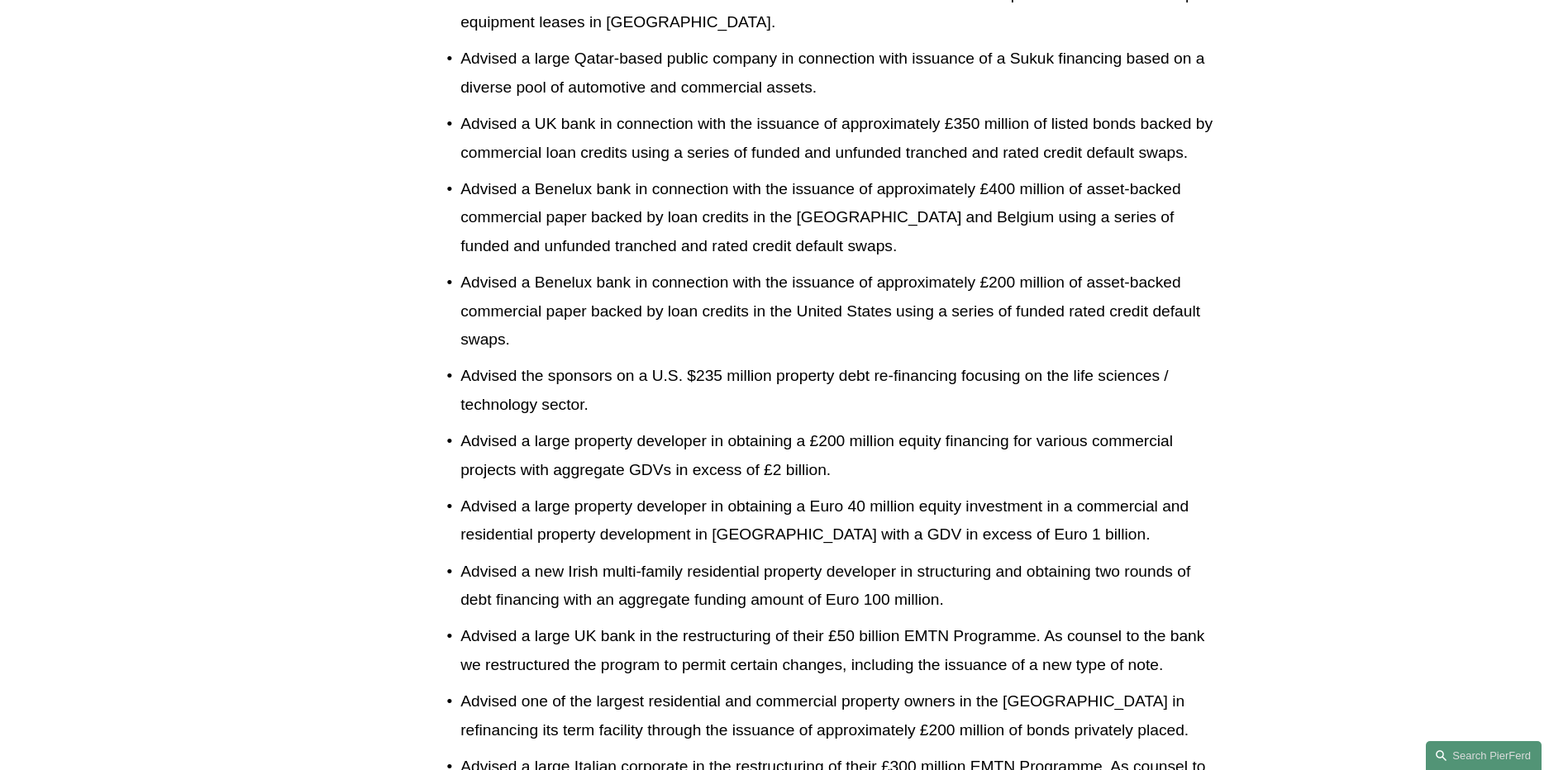
scroll to position [3459, 0]
